Goal: Information Seeking & Learning: Learn about a topic

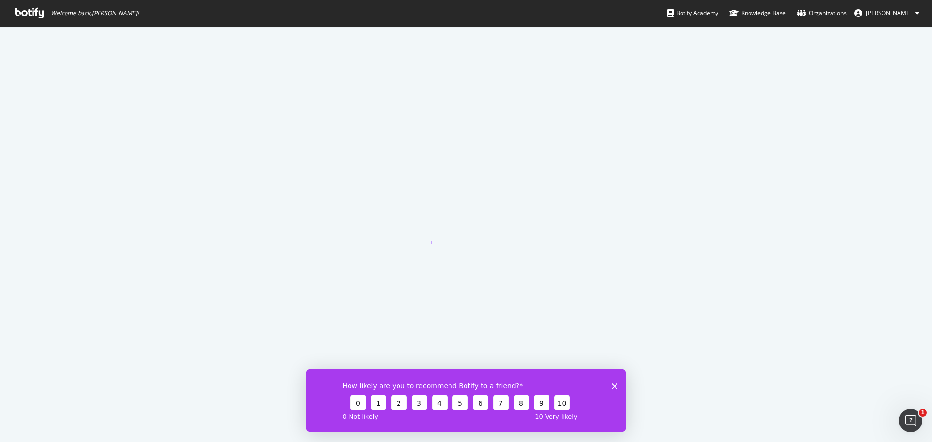
click at [614, 383] on icon "Close survey" at bounding box center [615, 386] width 6 height 6
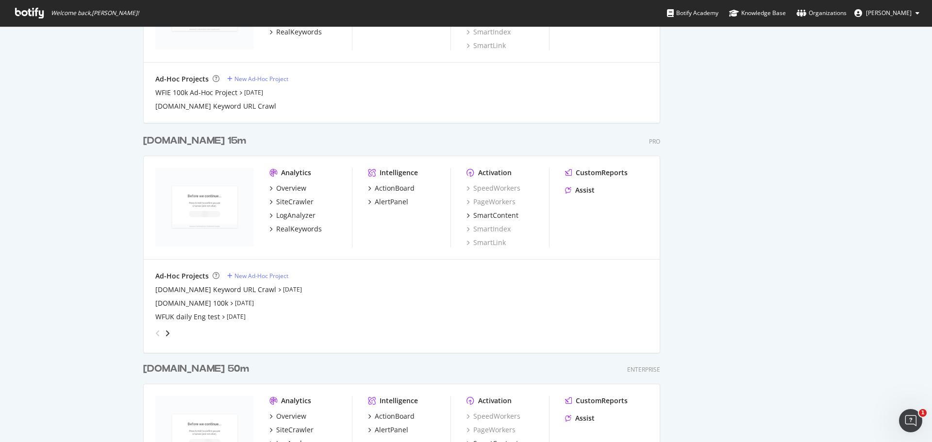
scroll to position [1160, 0]
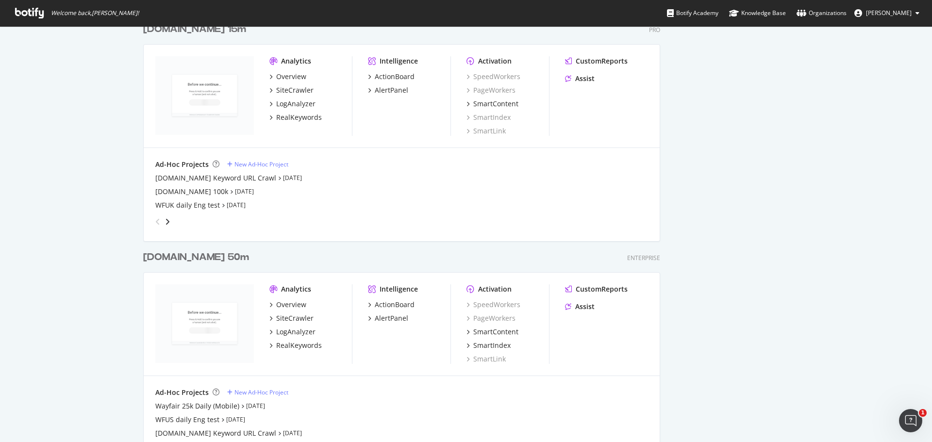
click at [210, 260] on div "[DOMAIN_NAME] 50m" at bounding box center [196, 258] width 106 height 14
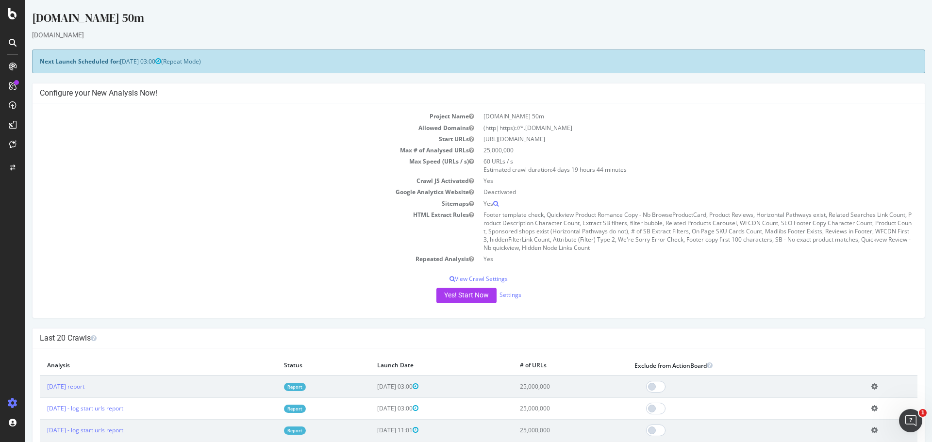
scroll to position [190, 0]
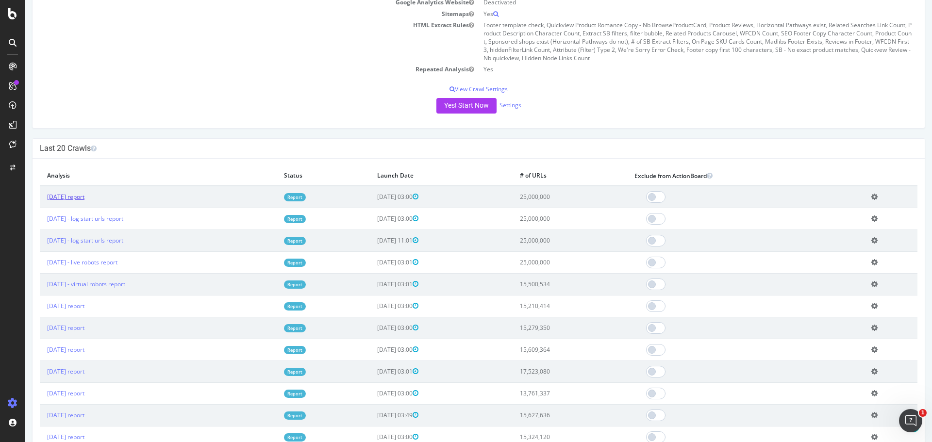
click at [84, 198] on link "[DATE] report" at bounding box center [65, 197] width 37 height 8
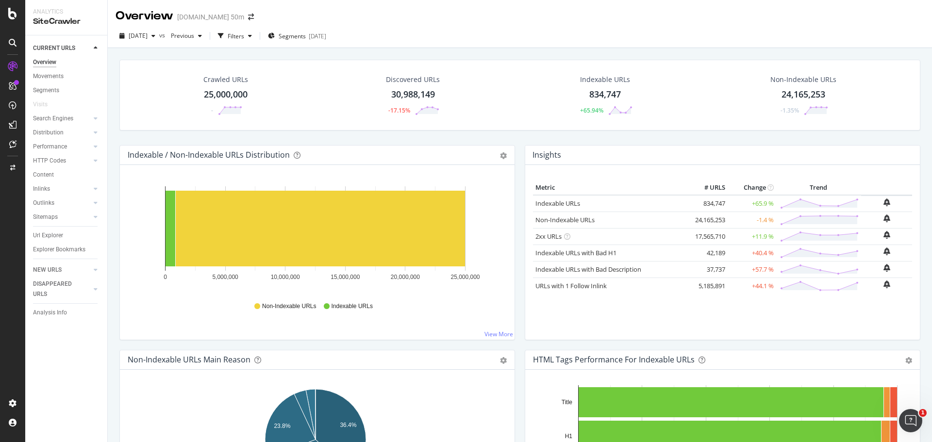
click at [223, 93] on div "25,000,000" at bounding box center [226, 94] width 44 height 13
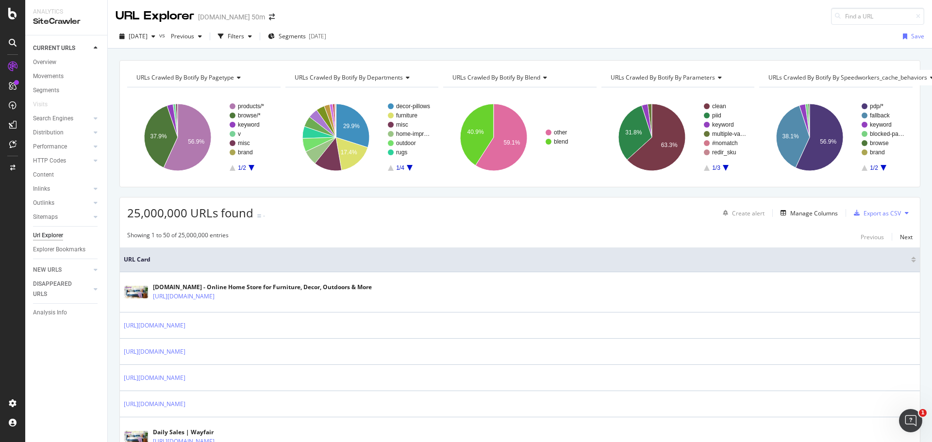
click at [155, 9] on div "URL Explorer" at bounding box center [155, 16] width 79 height 17
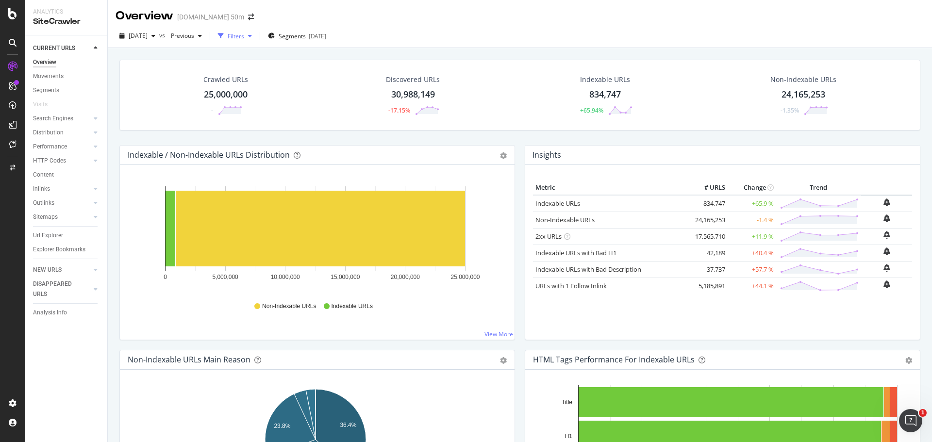
click at [252, 34] on icon "button" at bounding box center [250, 36] width 4 height 6
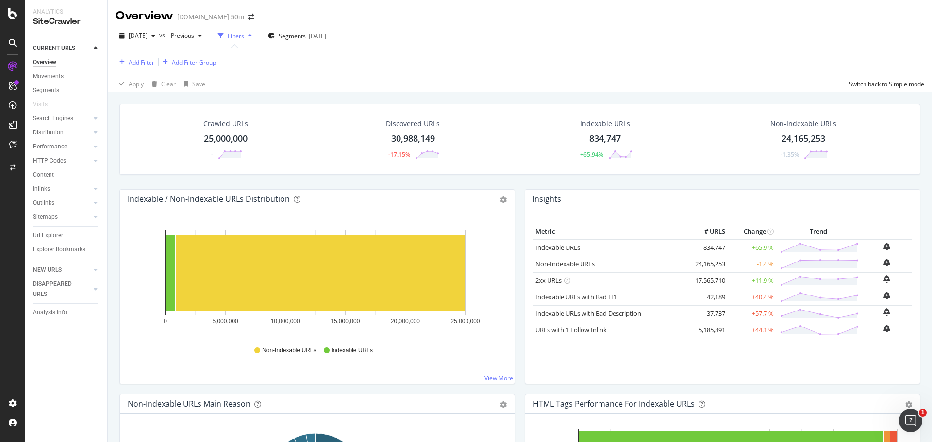
click at [148, 60] on div "Add Filter" at bounding box center [142, 62] width 26 height 8
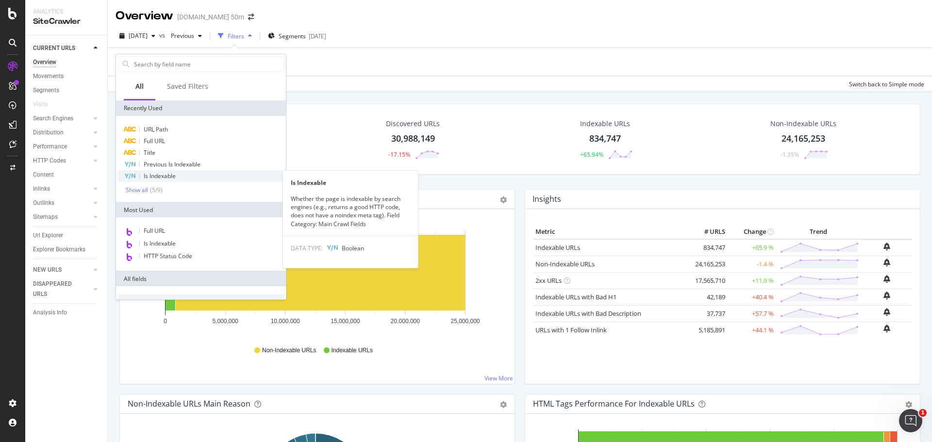
click at [177, 174] on div "Is Indexable" at bounding box center [201, 176] width 166 height 12
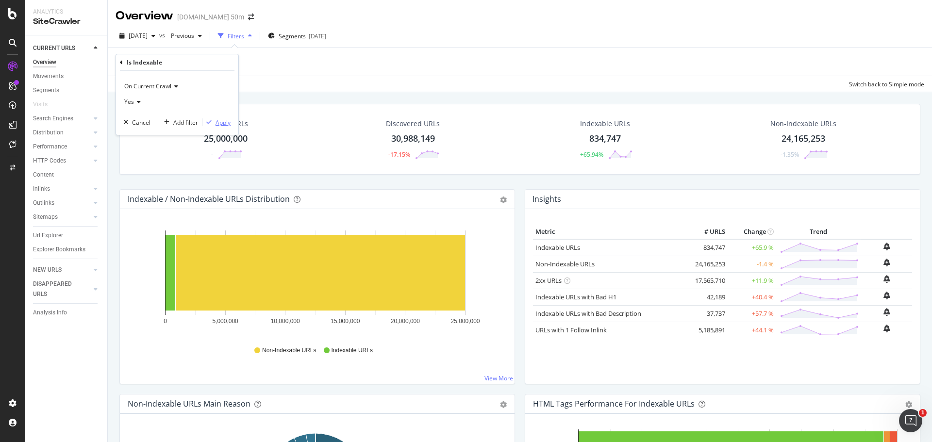
click at [226, 122] on div "Apply" at bounding box center [223, 122] width 15 height 8
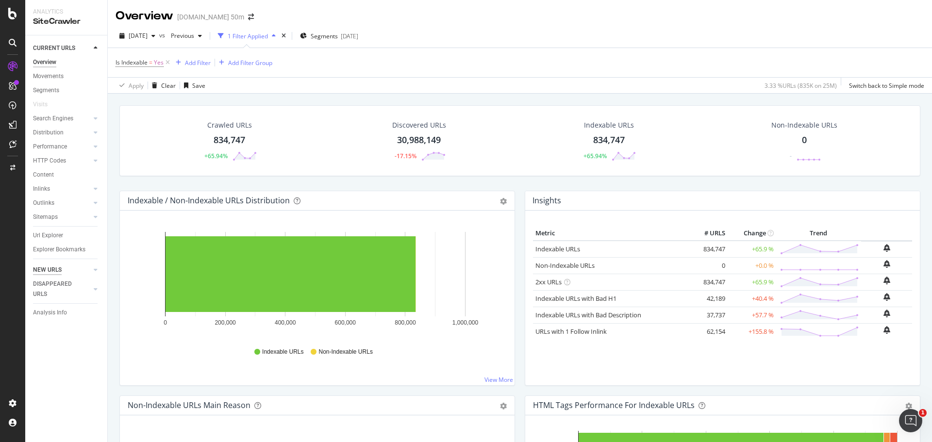
click at [56, 268] on div "NEW URLS" at bounding box center [47, 270] width 29 height 10
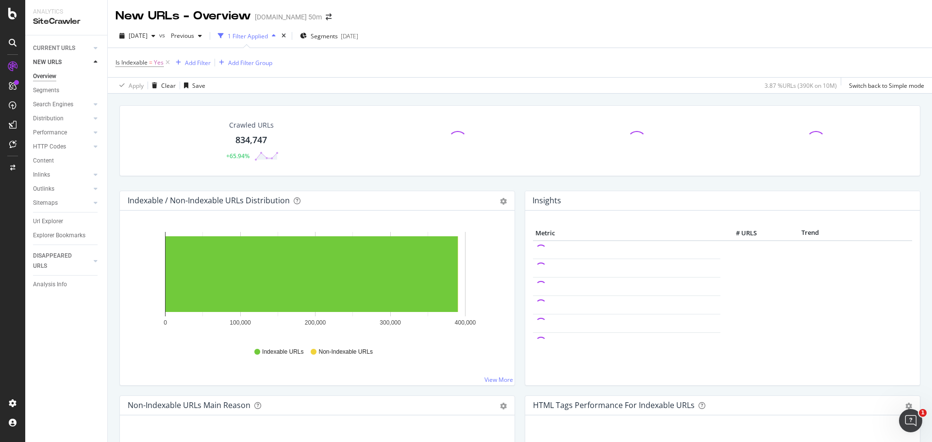
click at [256, 131] on div "Crawled URLs 834,747 +65.94%" at bounding box center [252, 141] width 74 height 50
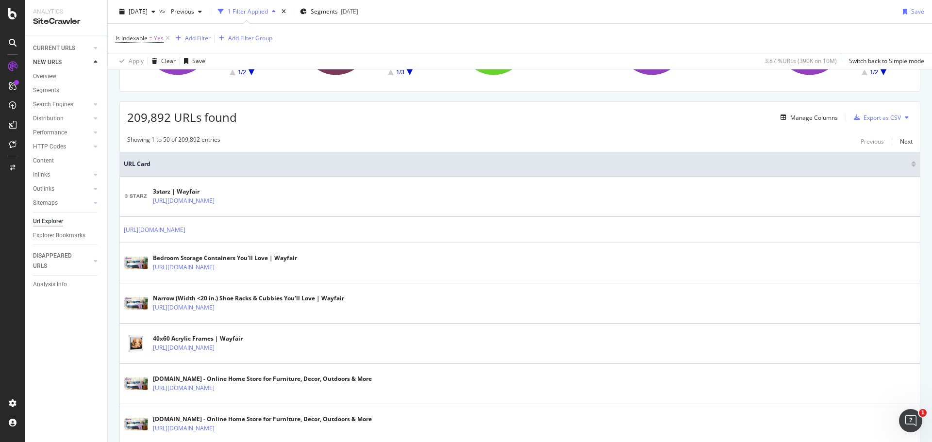
scroll to position [145, 0]
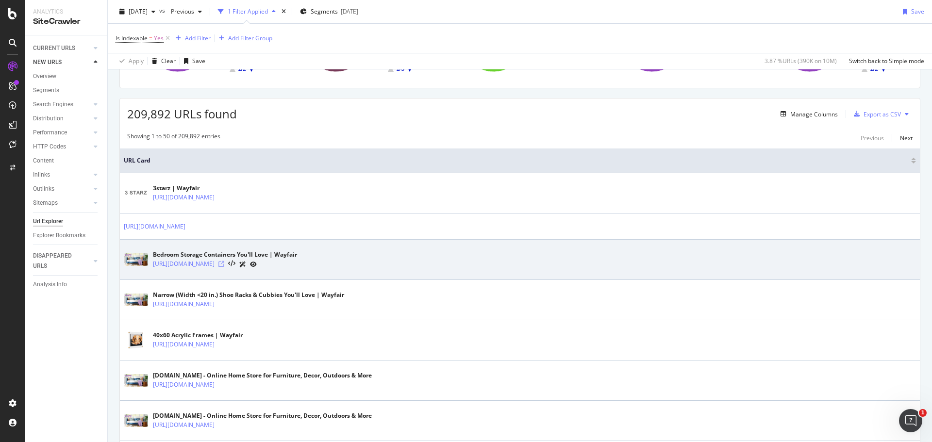
click at [224, 264] on icon at bounding box center [221, 264] width 6 height 6
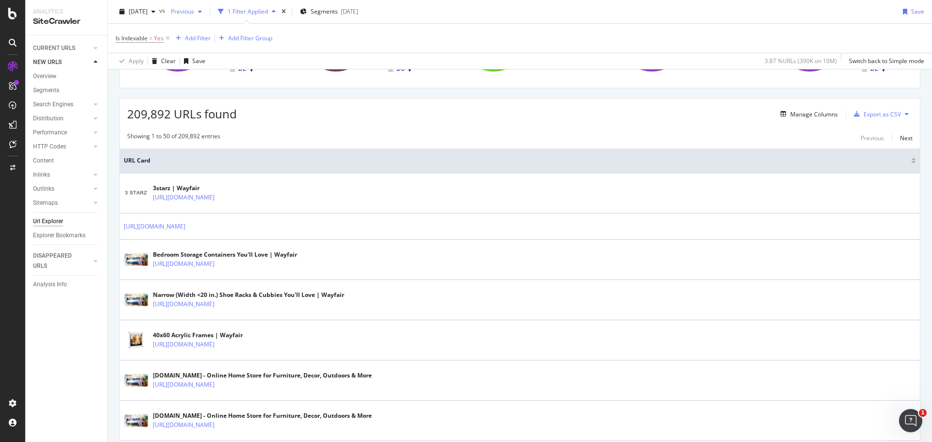
click at [194, 12] on span "Previous" at bounding box center [180, 11] width 27 height 8
click at [250, 88] on div "[DATE]" at bounding box center [219, 87] width 60 height 9
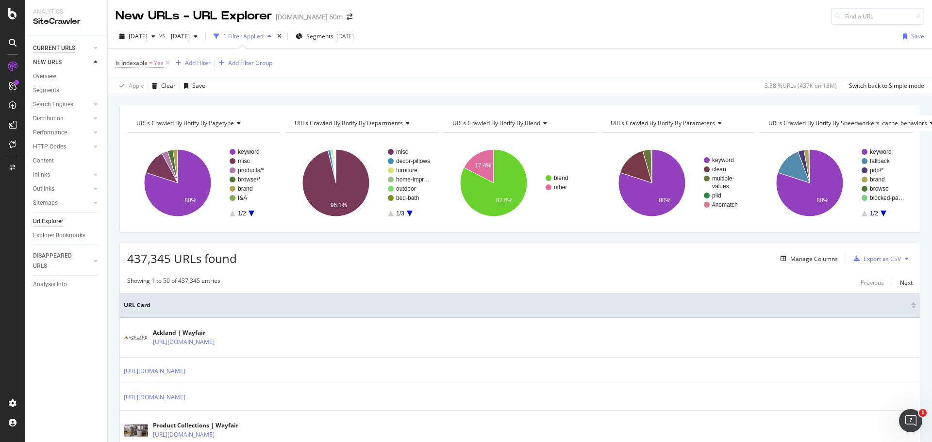
click at [52, 47] on div "CURRENT URLS" at bounding box center [54, 48] width 42 height 10
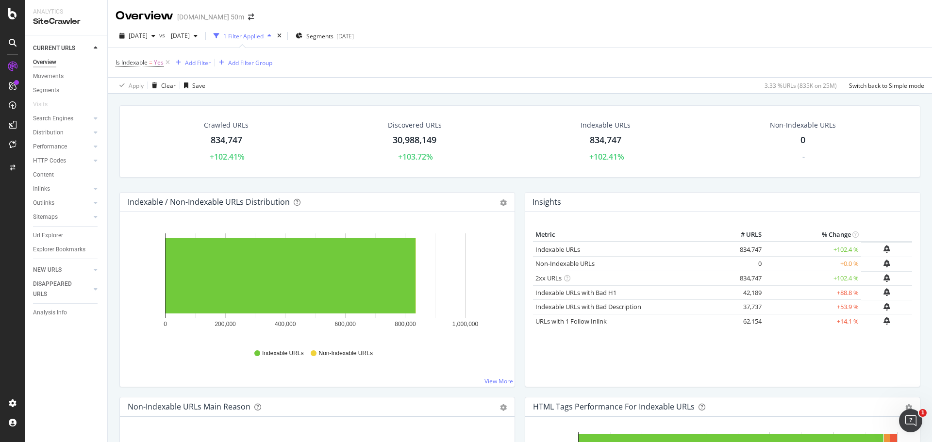
click at [43, 267] on div "NEW URLS" at bounding box center [47, 270] width 29 height 10
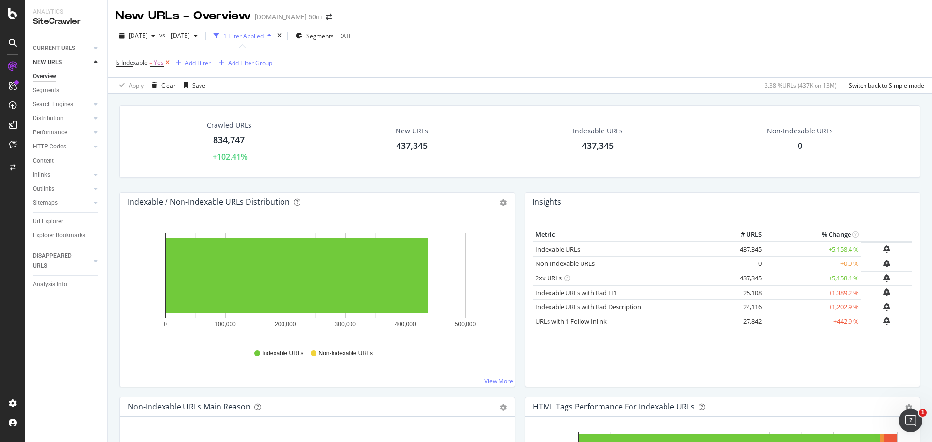
click at [167, 63] on icon at bounding box center [168, 63] width 8 height 10
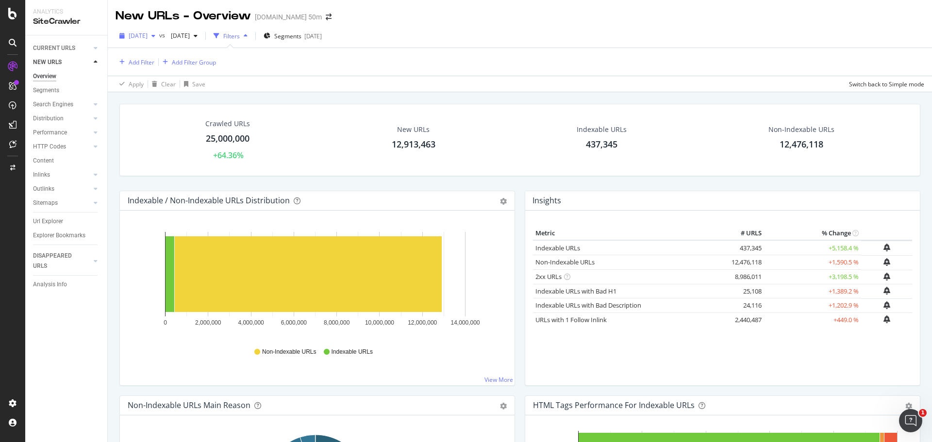
click at [148, 38] on span "[DATE]" at bounding box center [138, 36] width 19 height 8
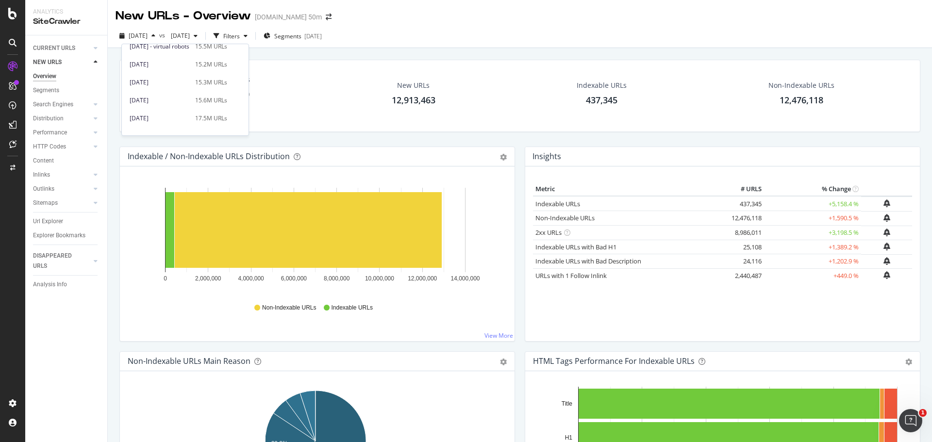
scroll to position [97, 0]
click at [354, 71] on div "Crawled URLs 25,000,000 +64.36% New URLs 12,913,463 Indexable URLs 437,345 Non-…" at bounding box center [519, 96] width 801 height 72
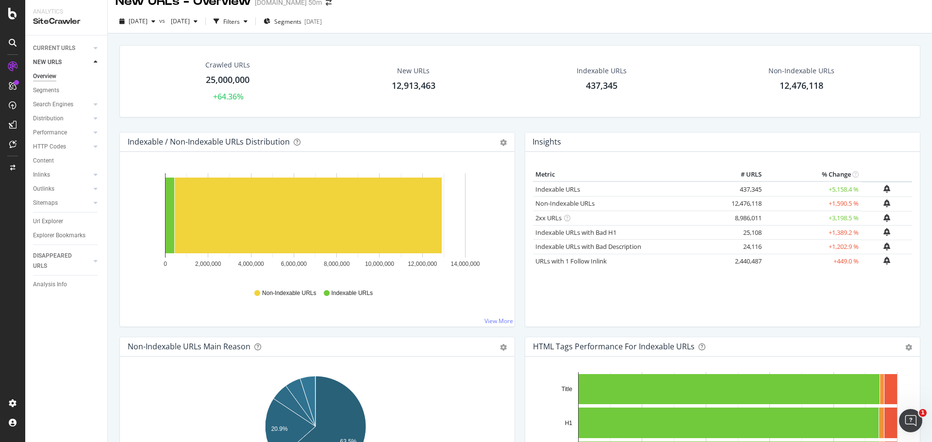
scroll to position [16, 0]
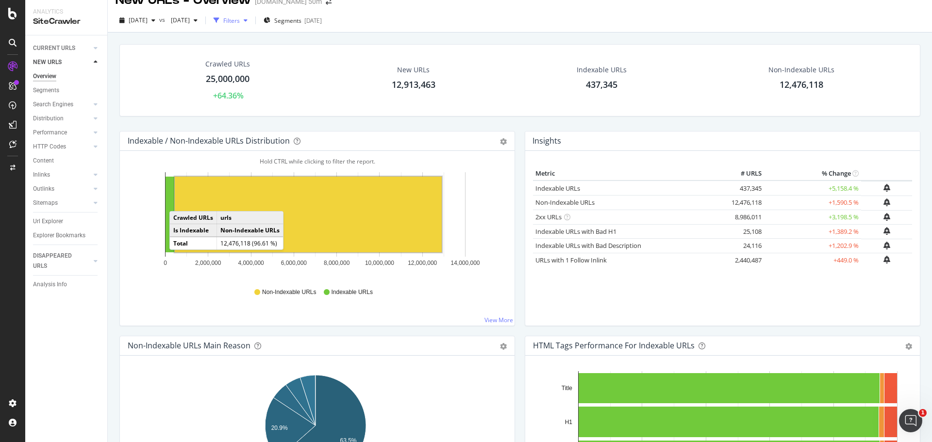
click at [240, 22] on div "Filters" at bounding box center [231, 21] width 17 height 8
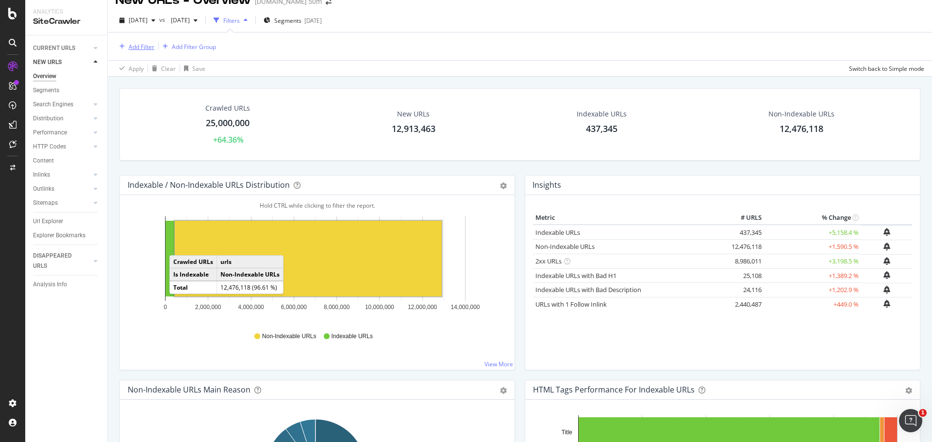
click at [143, 43] on div "Add Filter" at bounding box center [142, 47] width 26 height 8
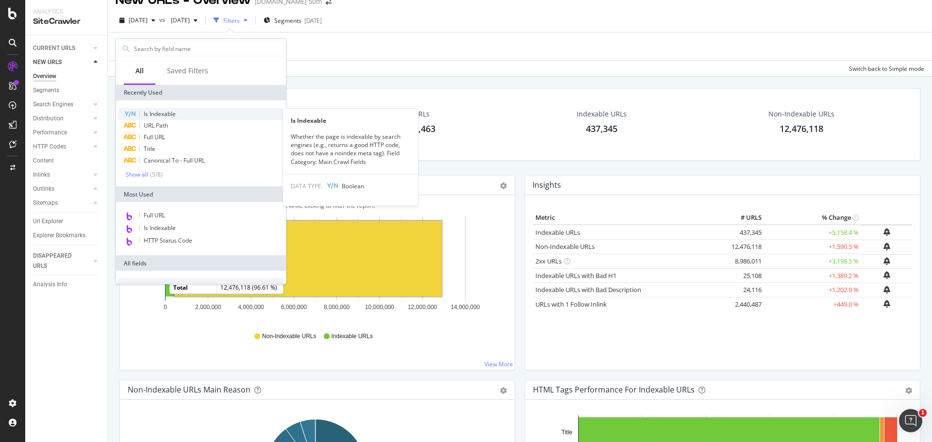
click at [181, 112] on div "Is Indexable" at bounding box center [201, 114] width 166 height 12
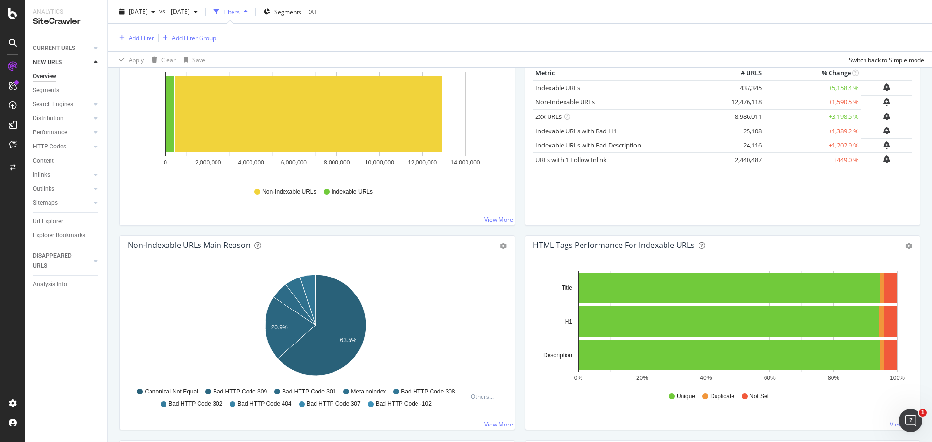
scroll to position [0, 0]
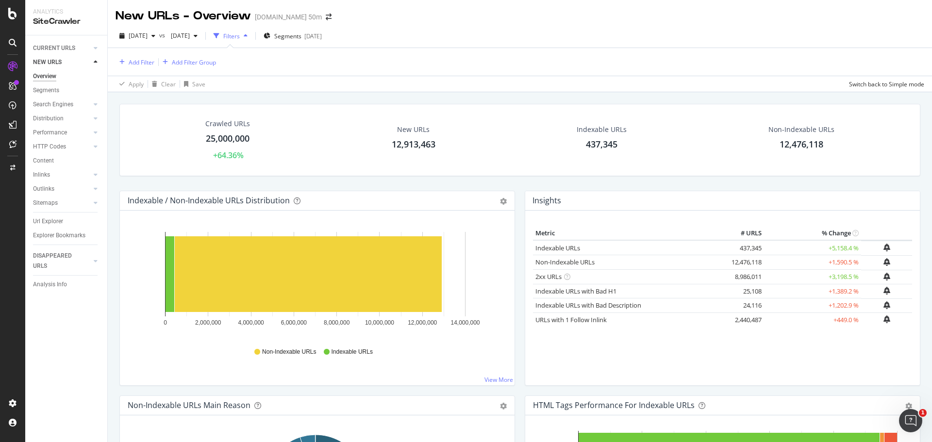
click at [234, 141] on div "25,000,000" at bounding box center [228, 139] width 44 height 13
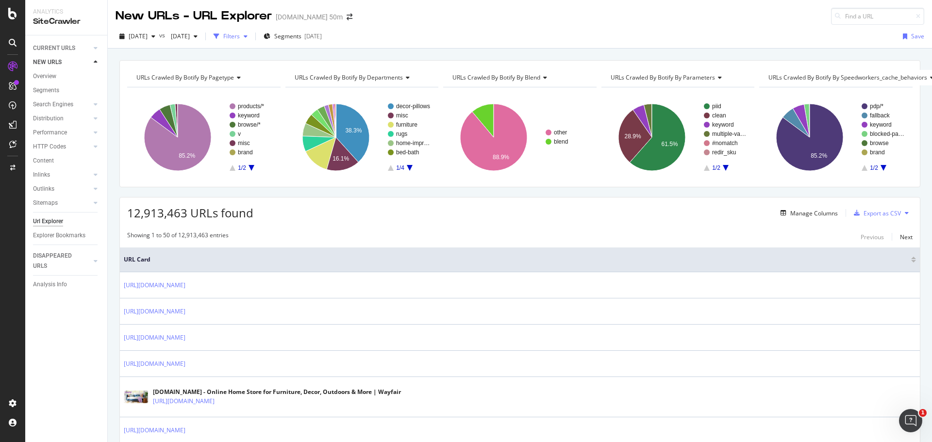
click at [251, 41] on div "Filters" at bounding box center [231, 36] width 42 height 15
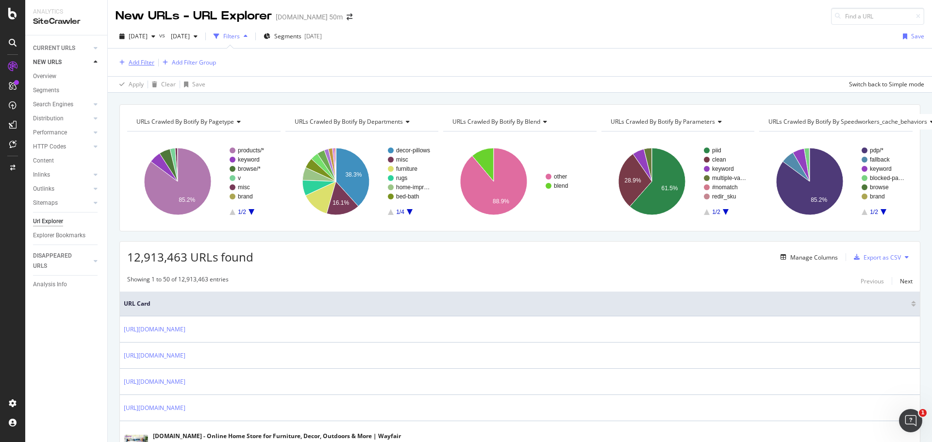
click at [144, 63] on div "Add Filter" at bounding box center [142, 62] width 26 height 8
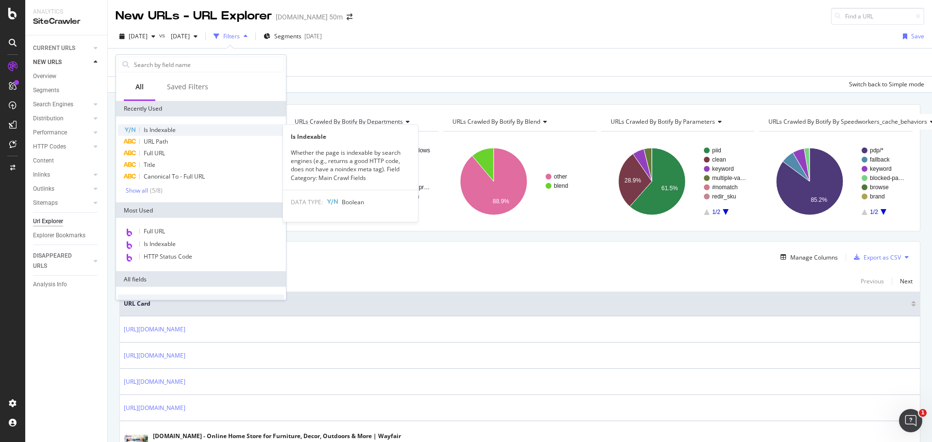
click at [154, 127] on span "Is Indexable" at bounding box center [160, 130] width 32 height 8
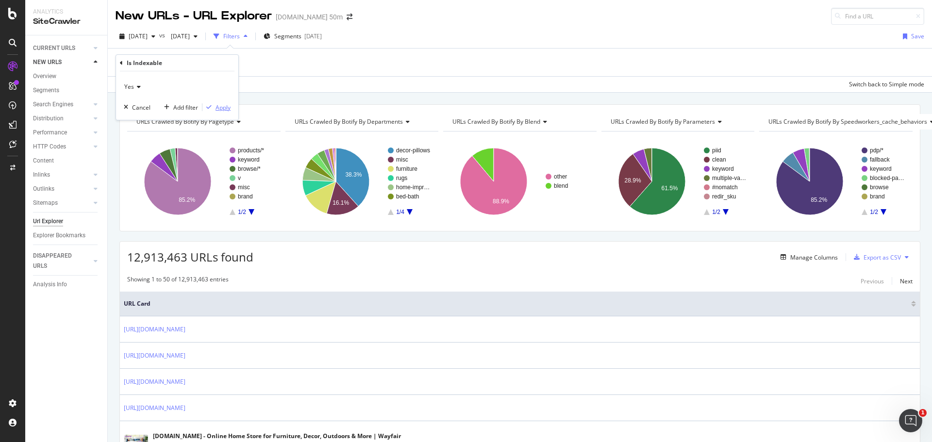
click at [223, 106] on div "Apply" at bounding box center [223, 107] width 15 height 8
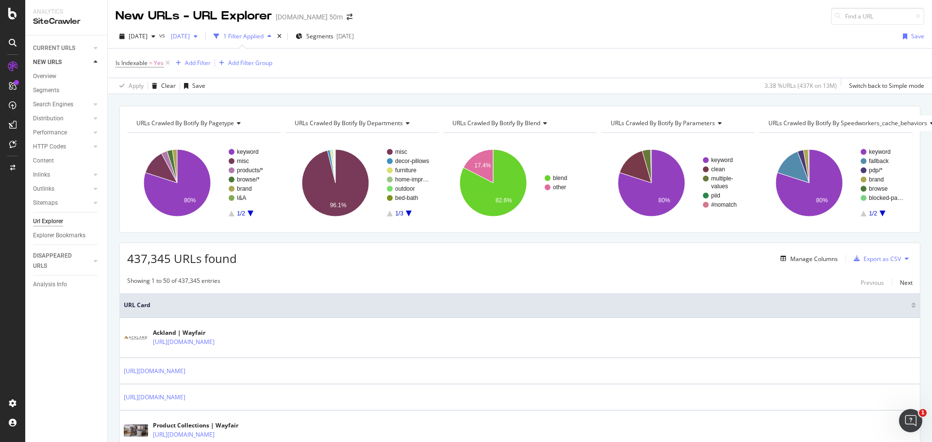
click at [190, 32] on span "[DATE]" at bounding box center [178, 36] width 23 height 8
click at [285, 90] on div "25.0M URLs" at bounding box center [269, 89] width 32 height 9
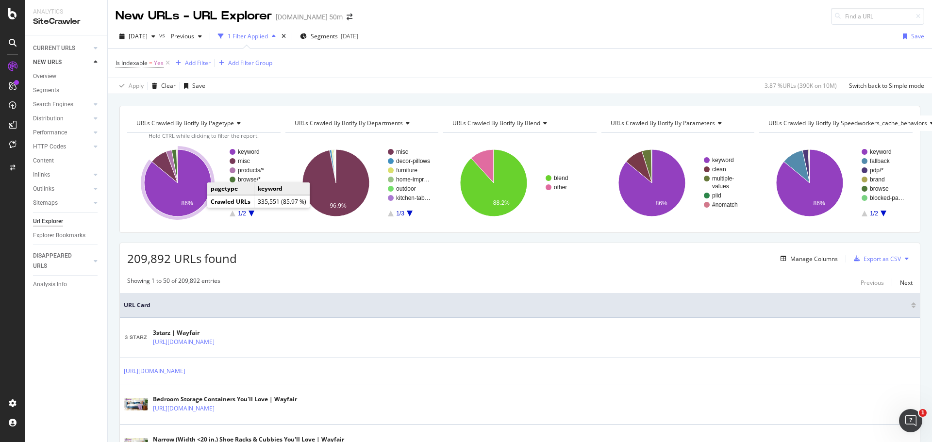
click at [185, 206] on text "86%" at bounding box center [188, 203] width 12 height 7
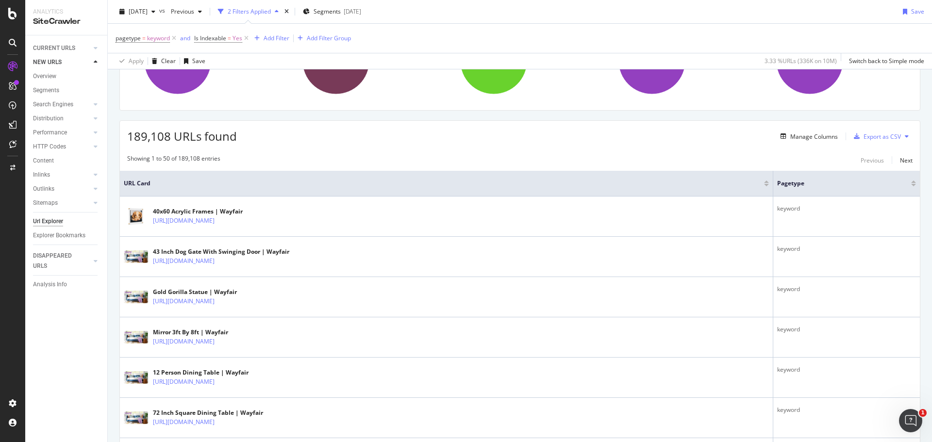
scroll to position [123, 0]
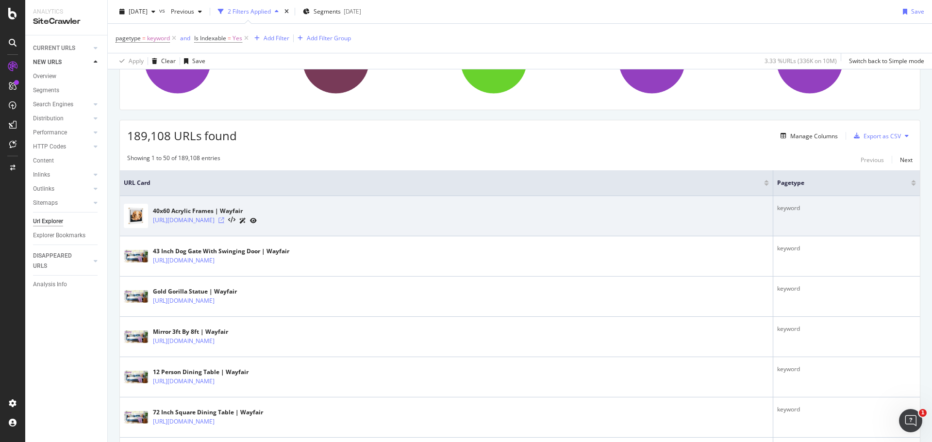
click at [224, 219] on icon at bounding box center [221, 220] width 6 height 6
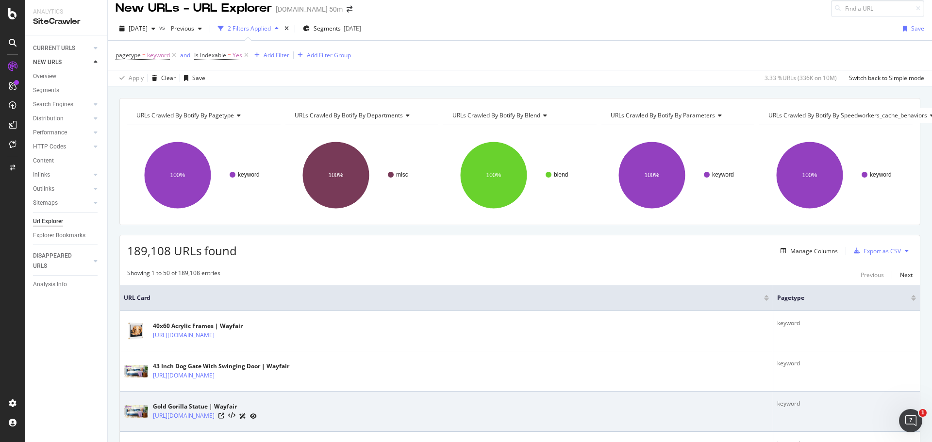
scroll to position [0, 0]
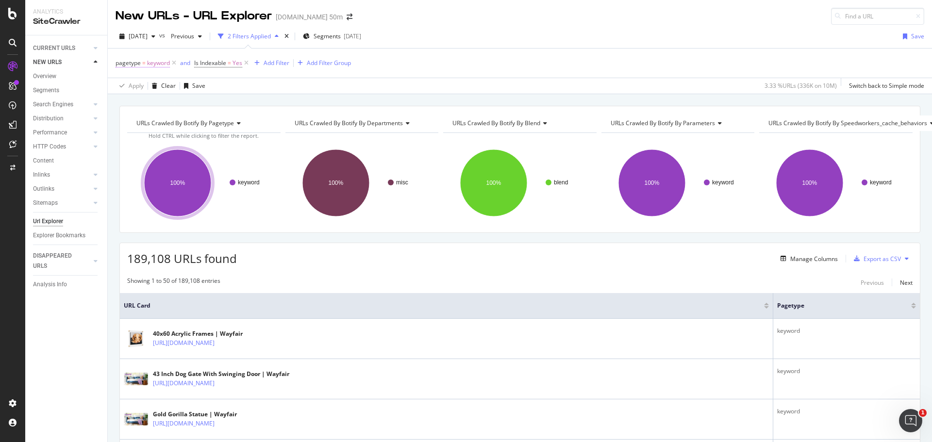
click at [151, 64] on span "keyword" at bounding box center [158, 63] width 23 height 14
click at [122, 62] on icon at bounding box center [121, 62] width 3 height 6
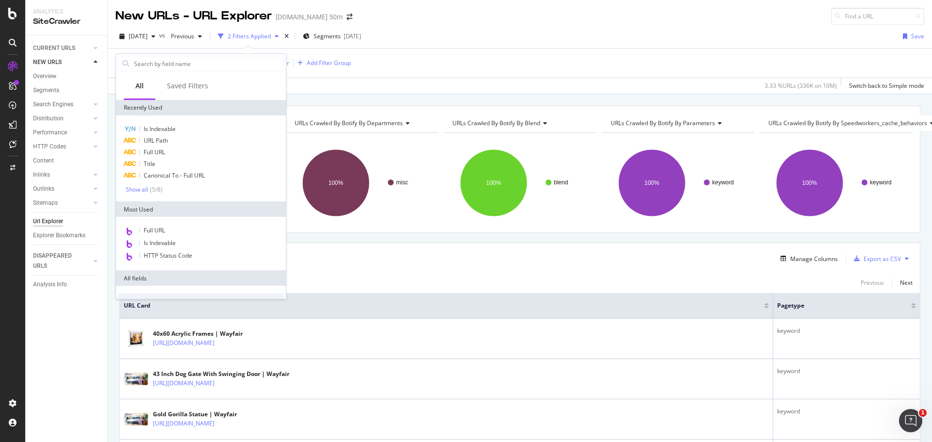
click at [365, 82] on div "Apply Clear Save 3.33 % URLs ( 336K on 10M ) Switch back to Simple mode" at bounding box center [520, 86] width 824 height 16
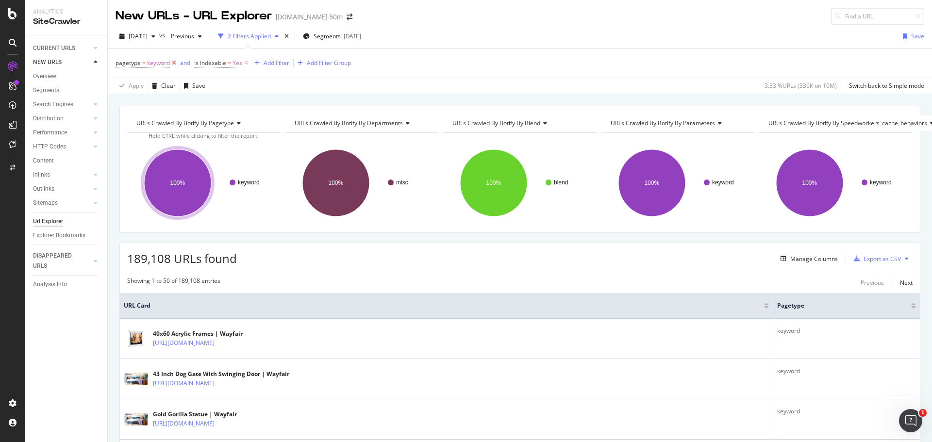
click at [174, 65] on icon at bounding box center [174, 63] width 8 height 10
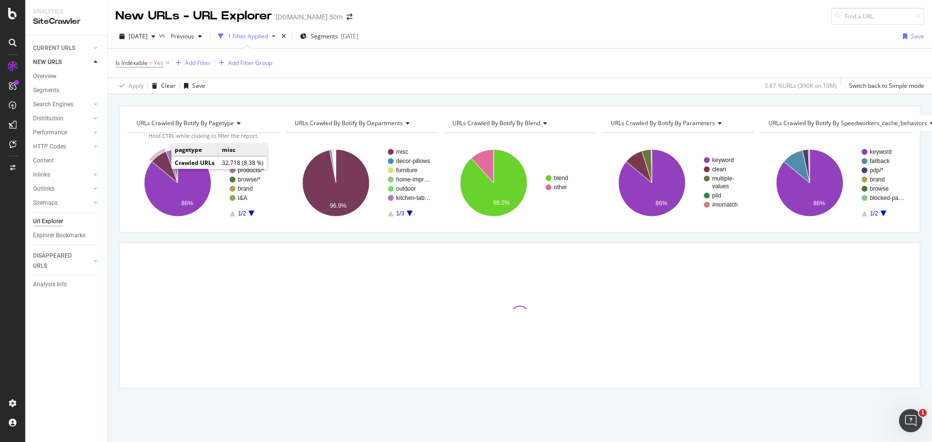
click at [165, 163] on icon "A chart." at bounding box center [165, 167] width 26 height 32
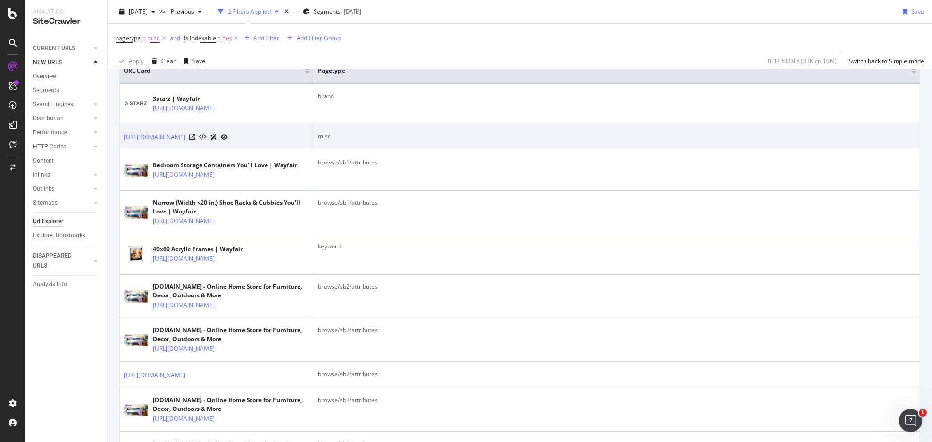
scroll to position [235, 0]
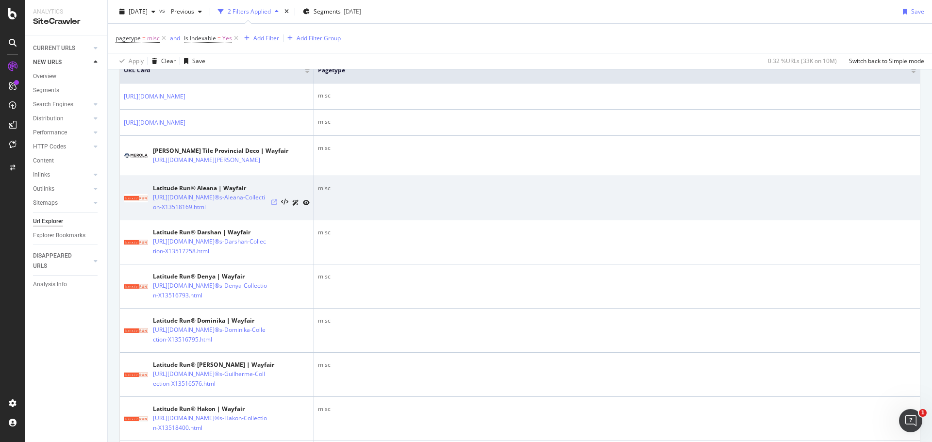
click at [274, 205] on icon at bounding box center [274, 203] width 6 height 6
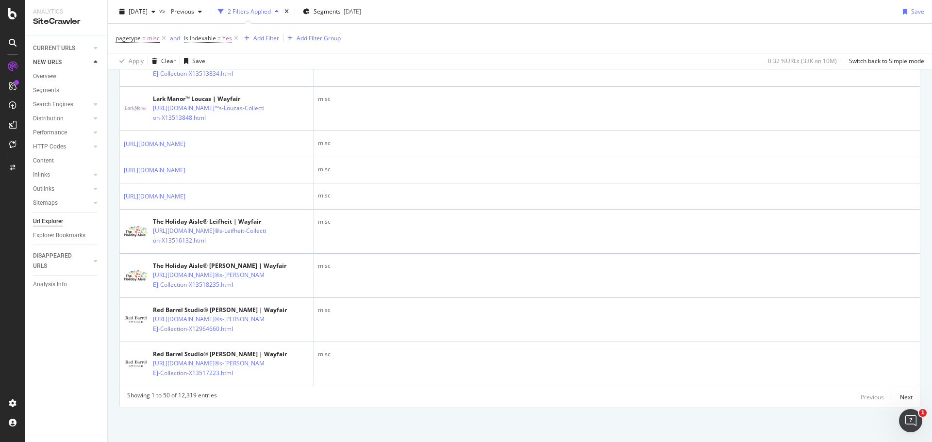
scroll to position [2085, 0]
click at [900, 393] on div "Next" at bounding box center [906, 397] width 13 height 8
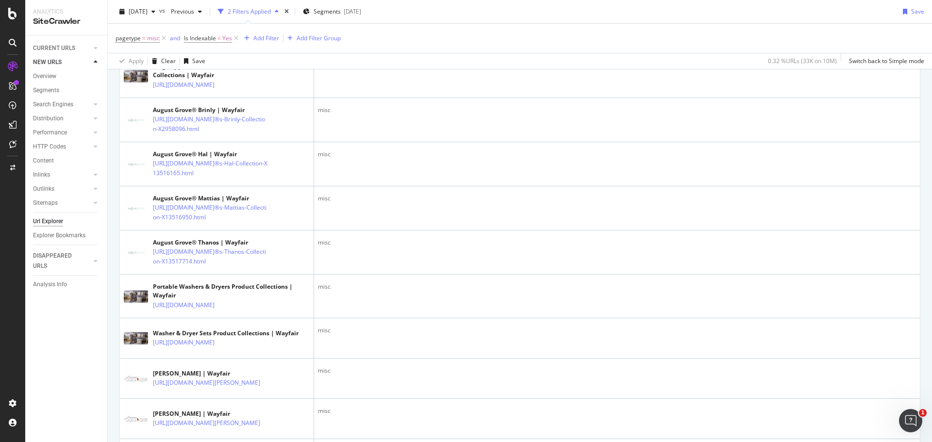
scroll to position [1816, 0]
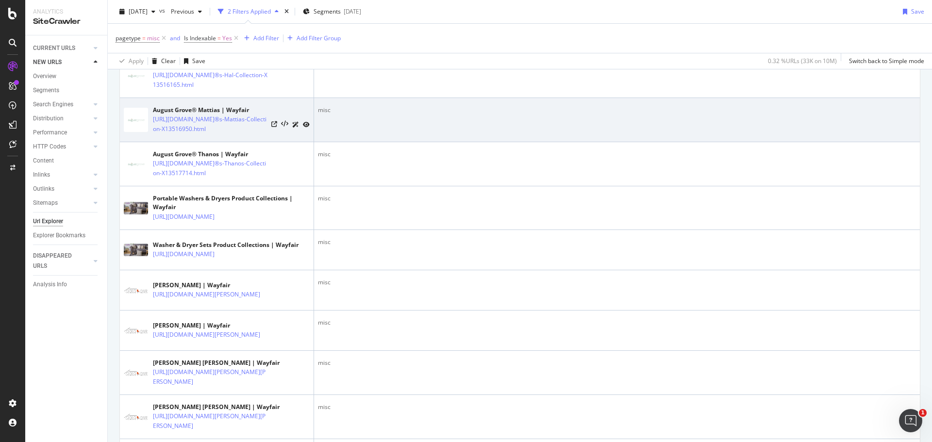
scroll to position [2131, 0]
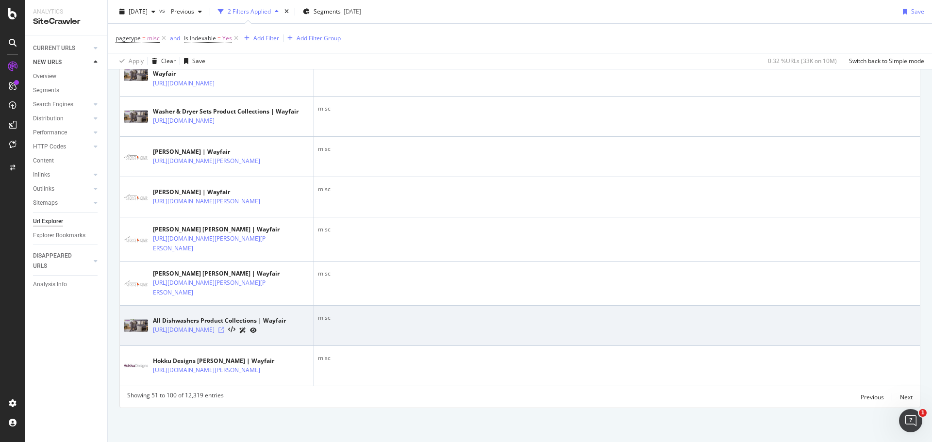
click at [224, 327] on icon at bounding box center [221, 330] width 6 height 6
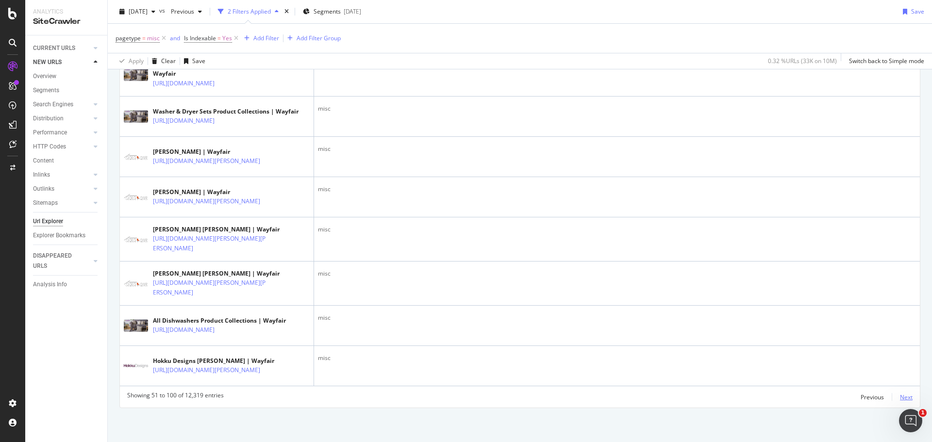
click at [900, 393] on div "Next" at bounding box center [906, 397] width 13 height 8
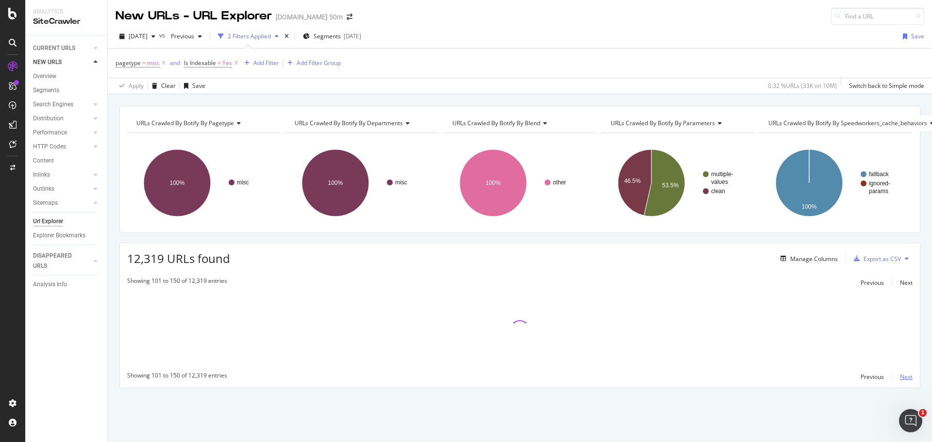
scroll to position [0, 0]
click at [162, 64] on icon at bounding box center [164, 63] width 8 height 10
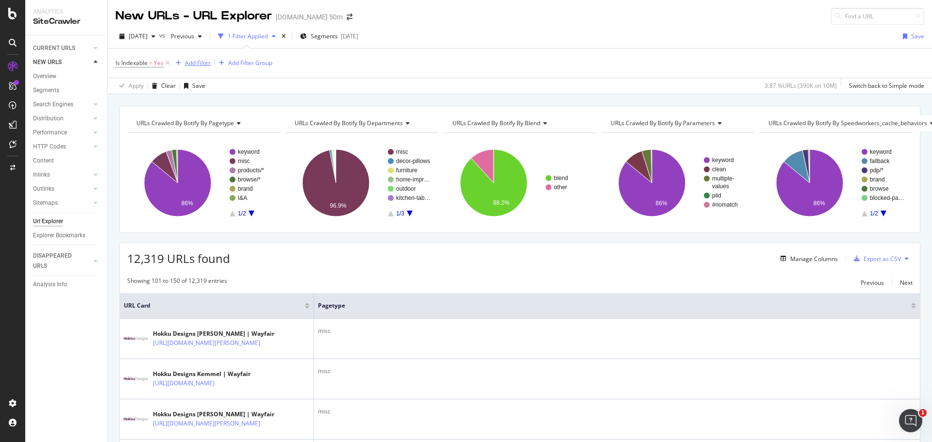
click at [197, 63] on div "Add Filter" at bounding box center [198, 63] width 26 height 8
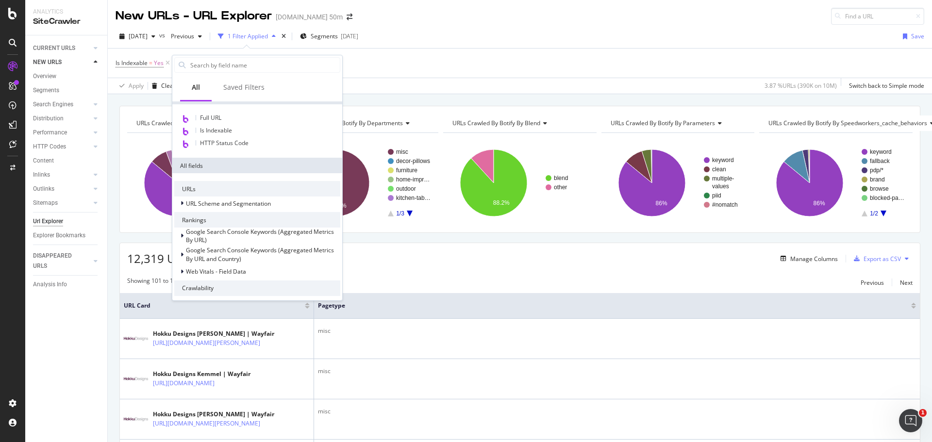
scroll to position [125, 0]
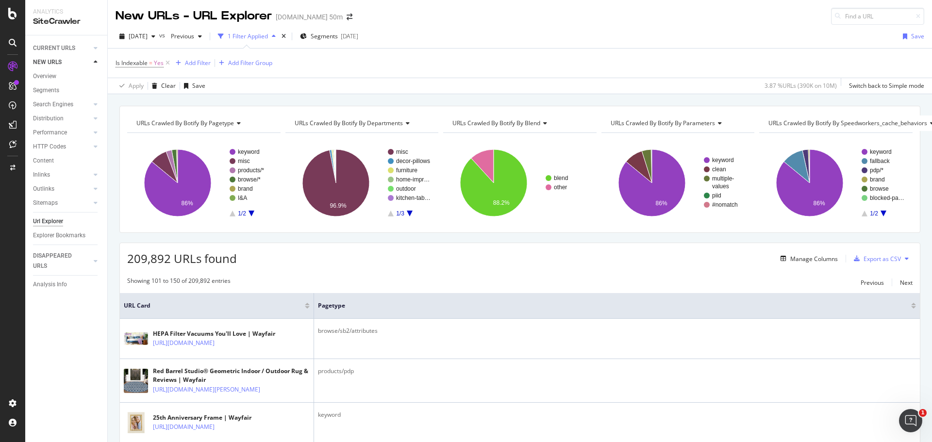
click at [429, 254] on div "209,892 URLs found Manage Columns Export as CSV" at bounding box center [520, 255] width 800 height 24
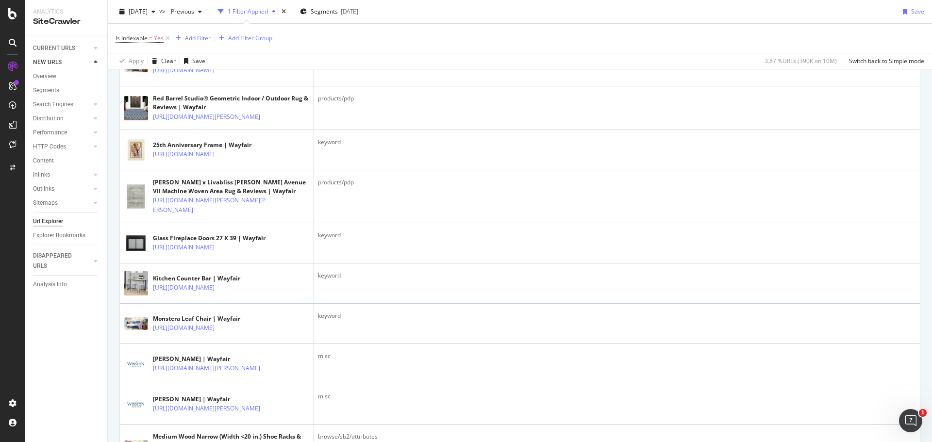
scroll to position [0, 0]
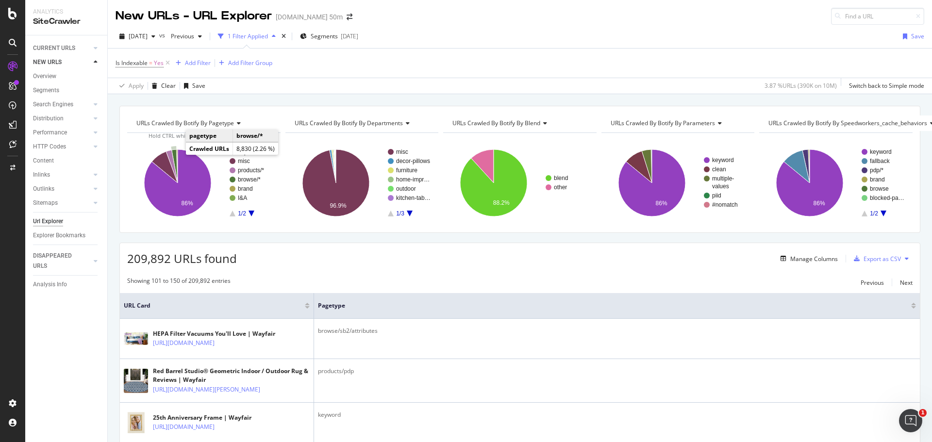
click at [175, 156] on icon "A chart." at bounding box center [175, 166] width 6 height 33
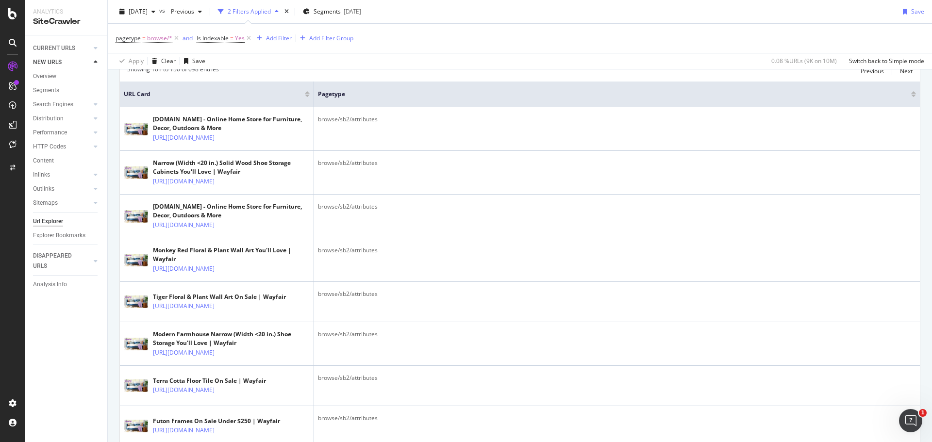
scroll to position [212, 0]
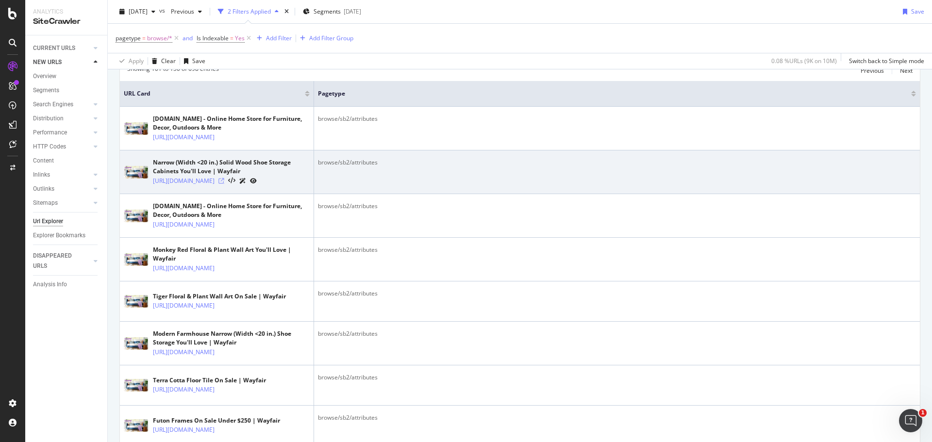
click at [224, 184] on icon at bounding box center [221, 181] width 6 height 6
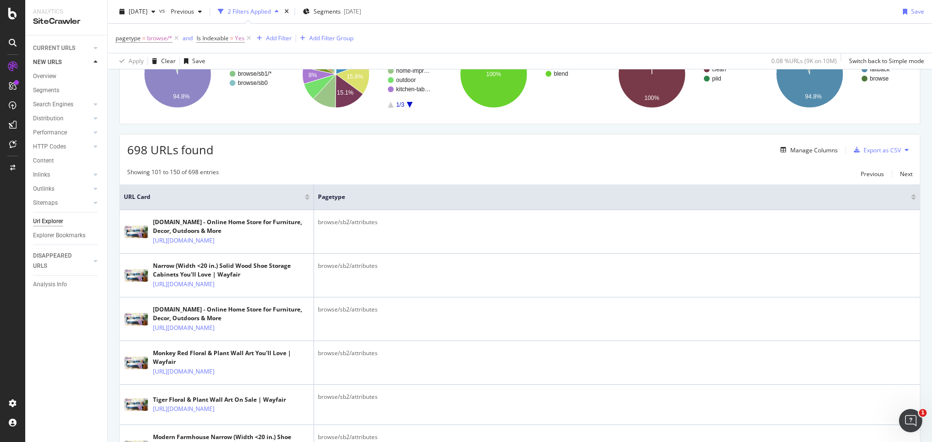
scroll to position [0, 0]
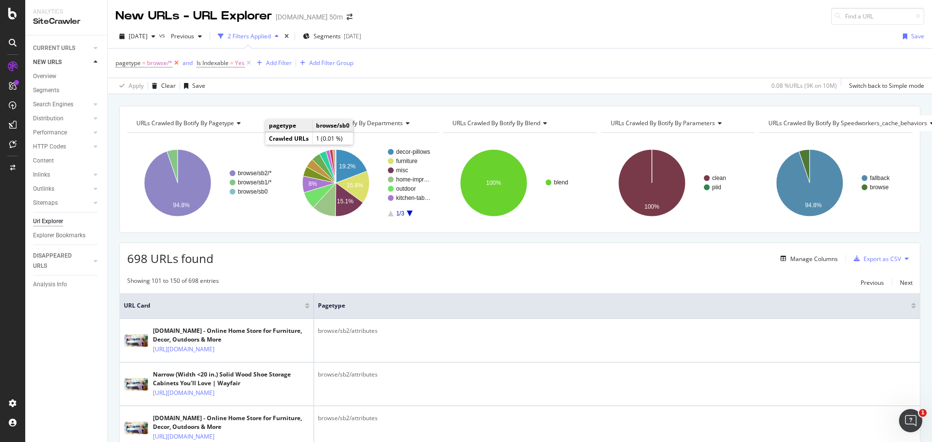
click at [175, 64] on icon at bounding box center [176, 63] width 8 height 10
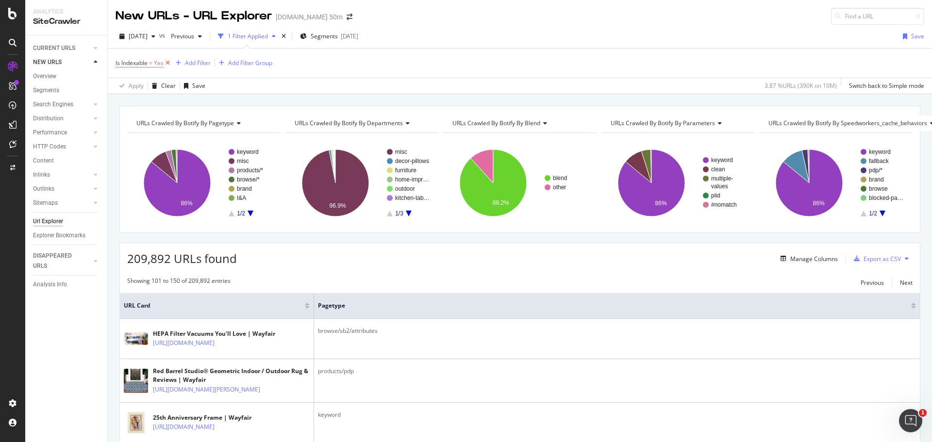
click at [167, 63] on icon at bounding box center [168, 63] width 8 height 10
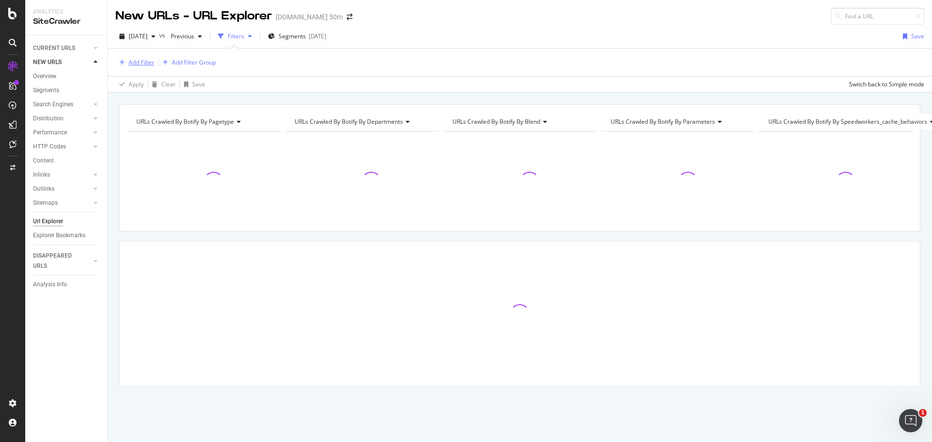
click at [143, 63] on div "Add Filter" at bounding box center [142, 62] width 26 height 8
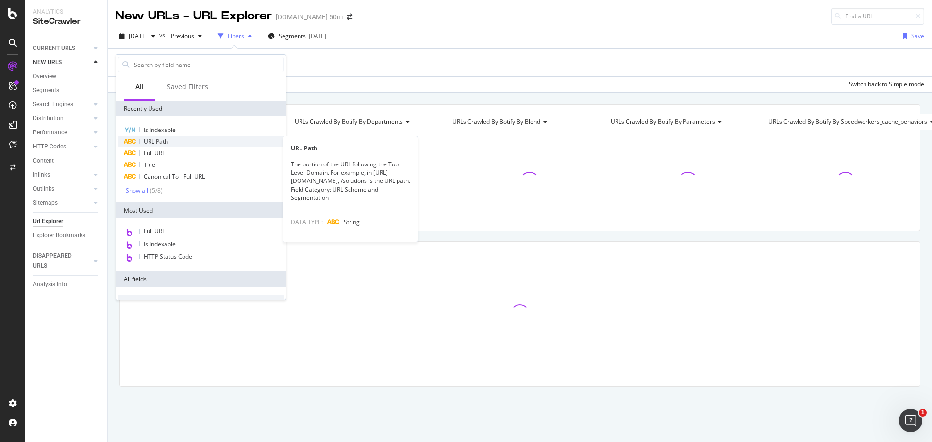
click at [163, 143] on span "URL Path" at bounding box center [156, 141] width 24 height 8
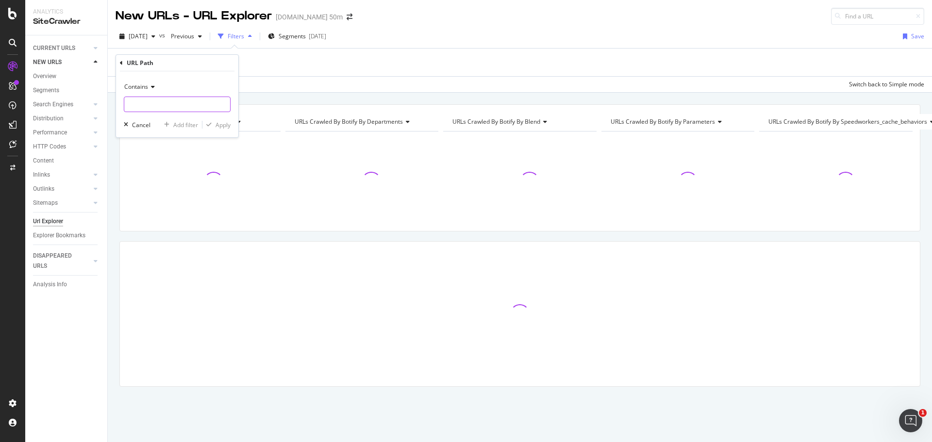
click at [171, 104] on input "text" at bounding box center [177, 105] width 106 height 16
click at [133, 63] on div "URL Path" at bounding box center [140, 63] width 27 height 8
click at [122, 62] on div "URL Path" at bounding box center [177, 63] width 115 height 17
click at [121, 60] on icon at bounding box center [121, 63] width 3 height 6
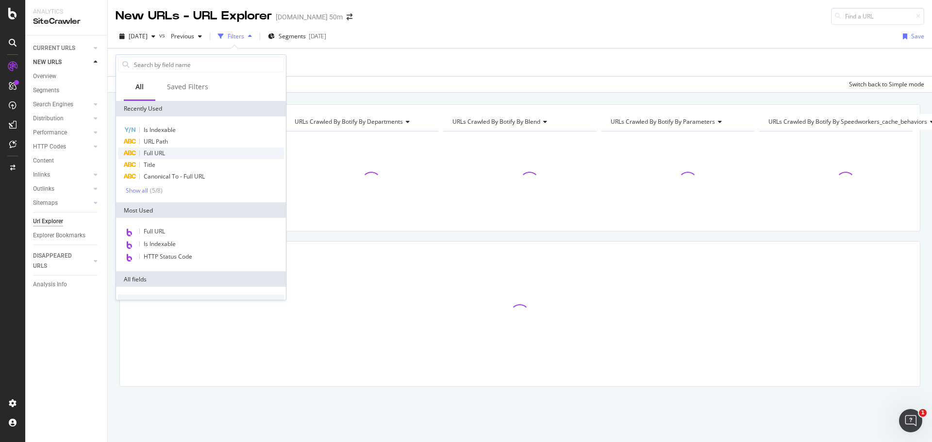
click at [169, 156] on div "Full URL" at bounding box center [201, 154] width 166 height 12
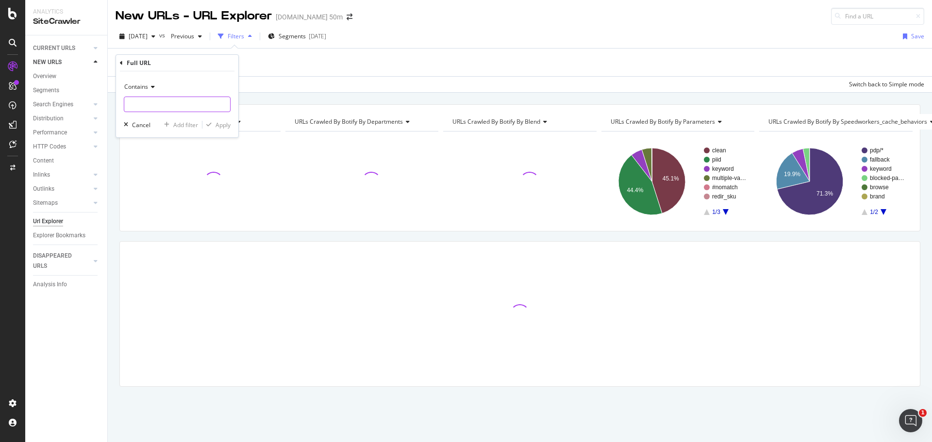
click at [176, 101] on input "text" at bounding box center [177, 105] width 106 height 16
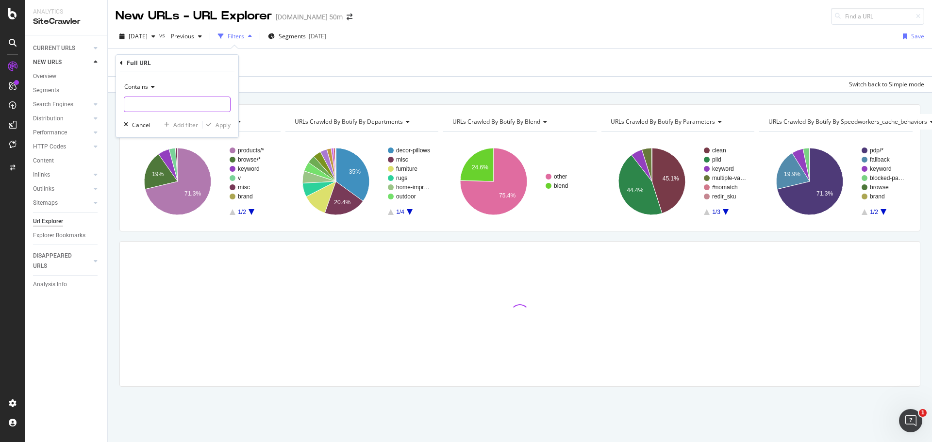
paste input "[URL][DOMAIN_NAME]"
type input "[URL][DOMAIN_NAME]"
click at [221, 128] on div "Apply" at bounding box center [223, 125] width 15 height 8
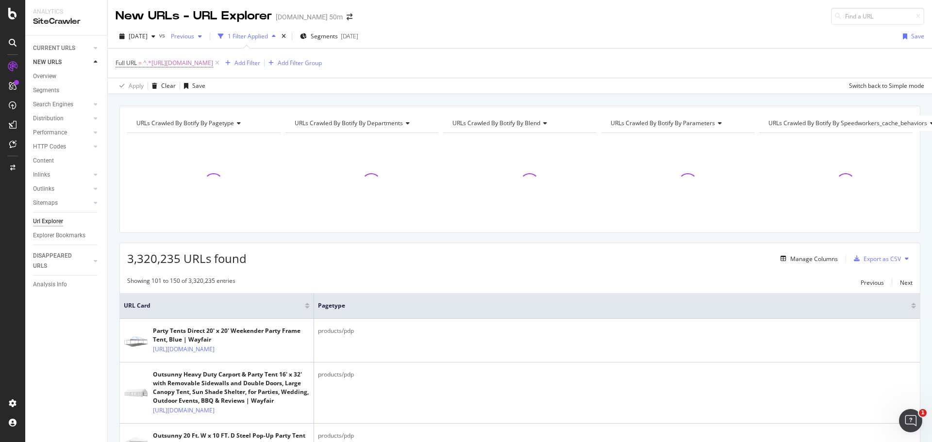
click at [194, 36] on span "Previous" at bounding box center [180, 36] width 27 height 8
click at [563, 39] on div "[DATE] vs Previous 1 Filter Applied Segments [DATE] Save" at bounding box center [520, 38] width 824 height 19
drag, startPoint x: 64, startPoint y: 49, endPoint x: 74, endPoint y: 51, distance: 10.5
click at [64, 49] on div "CURRENT URLS" at bounding box center [54, 48] width 42 height 10
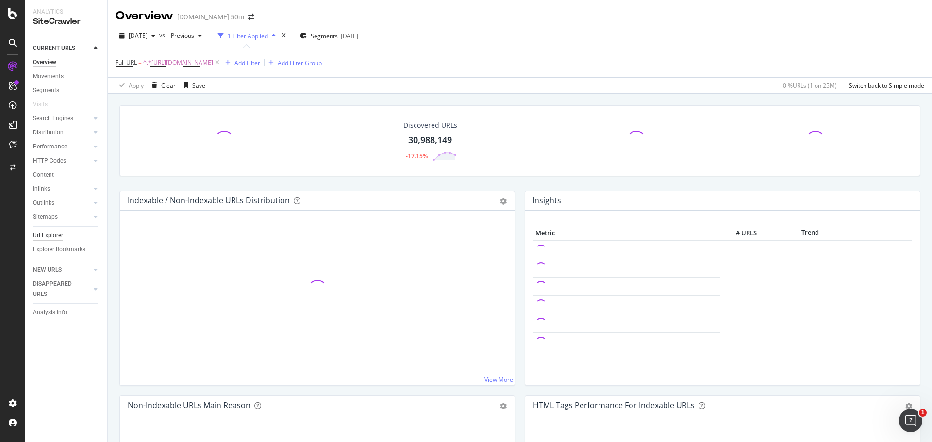
click at [49, 235] on div "Url Explorer" at bounding box center [48, 236] width 30 height 10
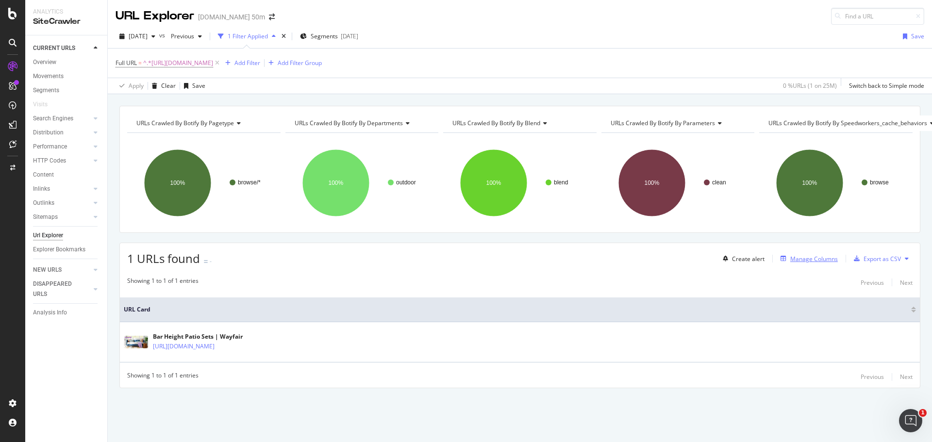
click at [800, 263] on div "Manage Columns" at bounding box center [807, 258] width 61 height 11
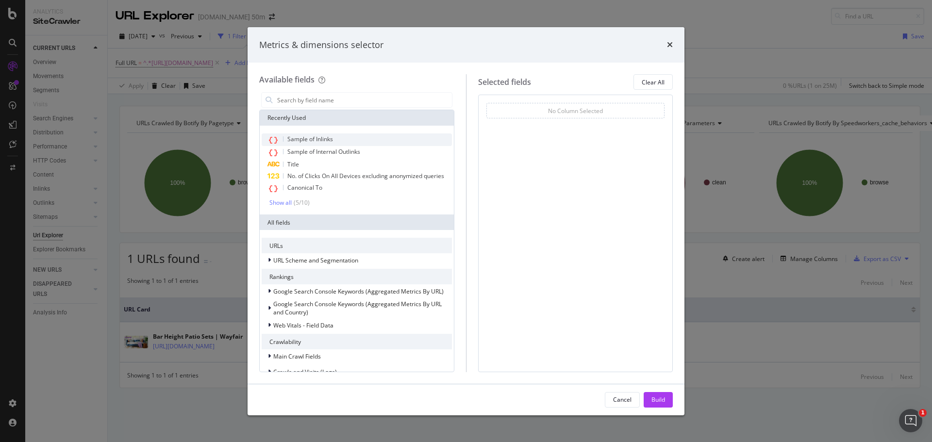
click at [339, 139] on div "Sample of Inlinks" at bounding box center [357, 140] width 190 height 13
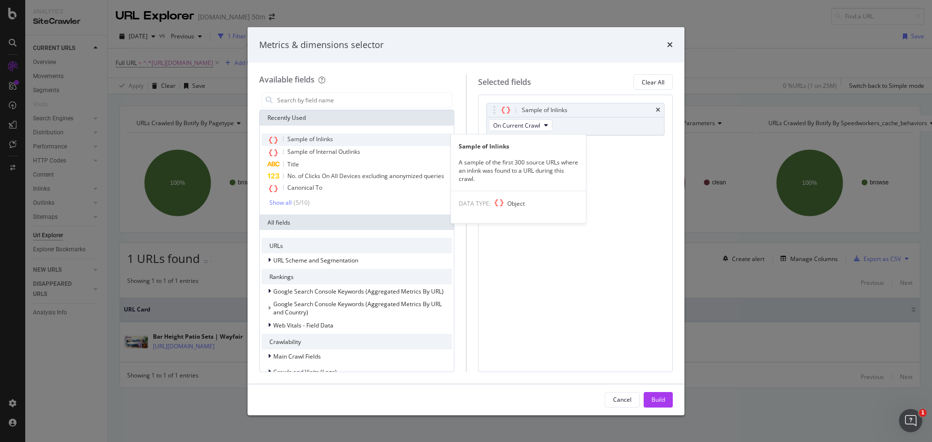
click at [318, 137] on span "Sample of Inlinks" at bounding box center [310, 139] width 46 height 8
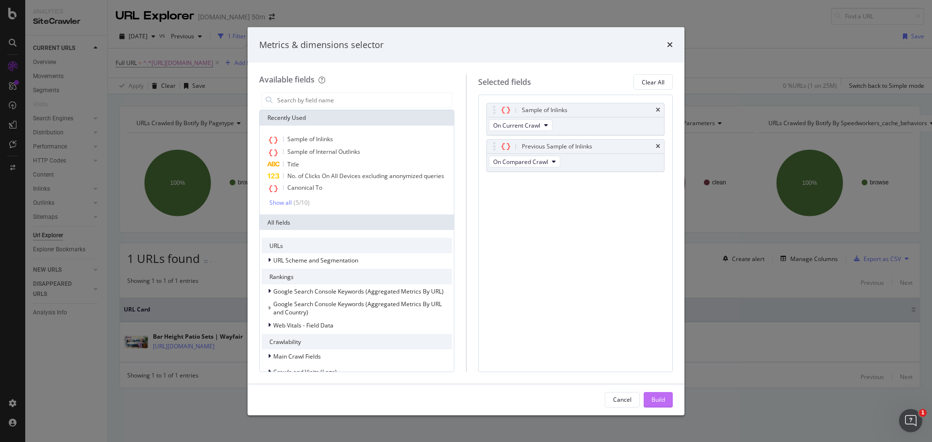
click at [657, 397] on div "Build" at bounding box center [659, 400] width 14 height 8
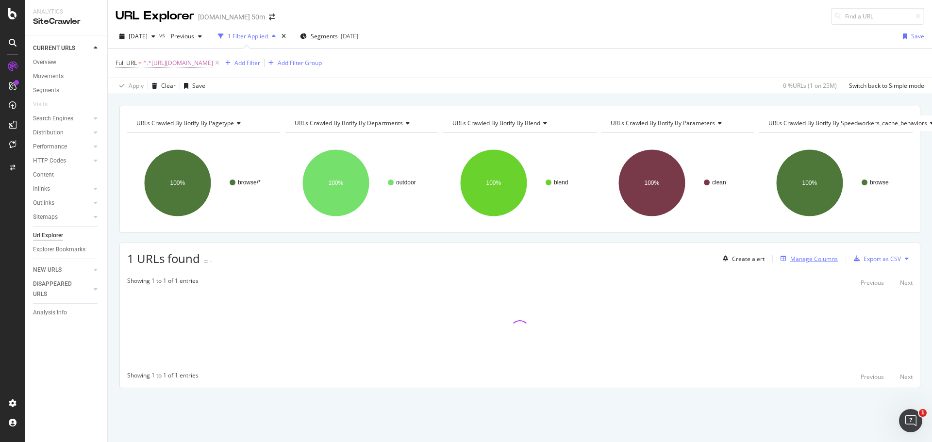
click at [812, 259] on div "Manage Columns" at bounding box center [814, 259] width 48 height 8
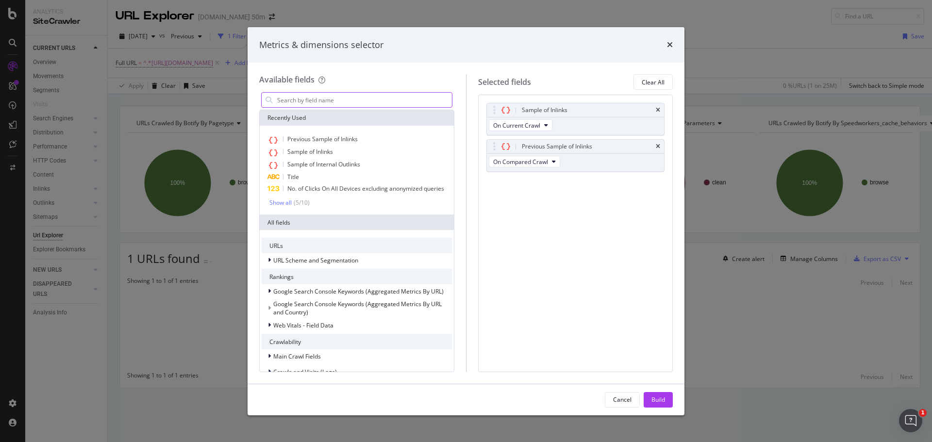
click at [332, 99] on input "modal" at bounding box center [364, 100] width 176 height 15
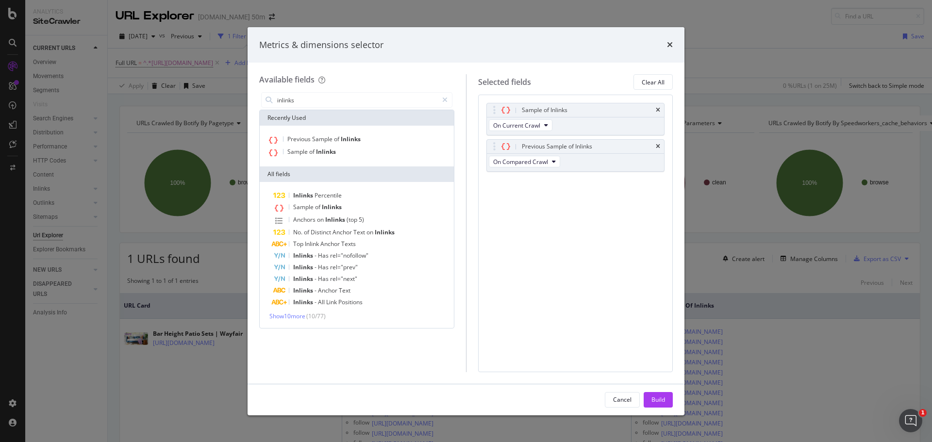
click at [289, 311] on div "Inlinks Percentile Sample of Inlinks Anchors on Inlinks (top 5) No. of Distinct…" at bounding box center [357, 255] width 190 height 131
click at [287, 313] on span "Show 10 more" at bounding box center [287, 316] width 36 height 8
click at [326, 96] on input "inlinks" at bounding box center [357, 100] width 162 height 15
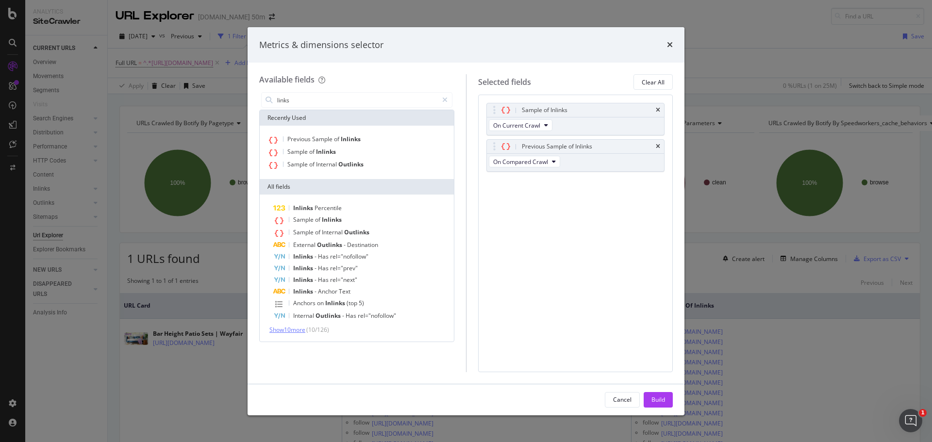
click at [298, 331] on span "Show 10 more" at bounding box center [287, 330] width 36 height 8
click at [302, 98] on input "links" at bounding box center [357, 100] width 162 height 15
click at [291, 329] on span "Show 10 more" at bounding box center [287, 329] width 36 height 8
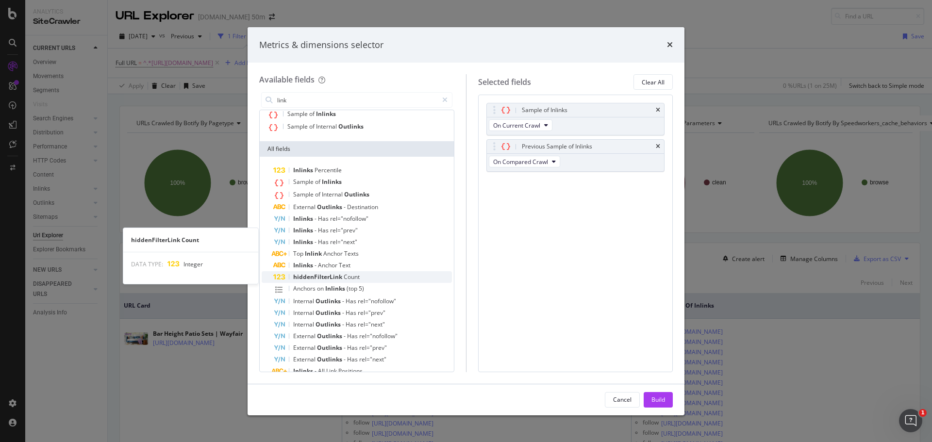
scroll to position [86, 0]
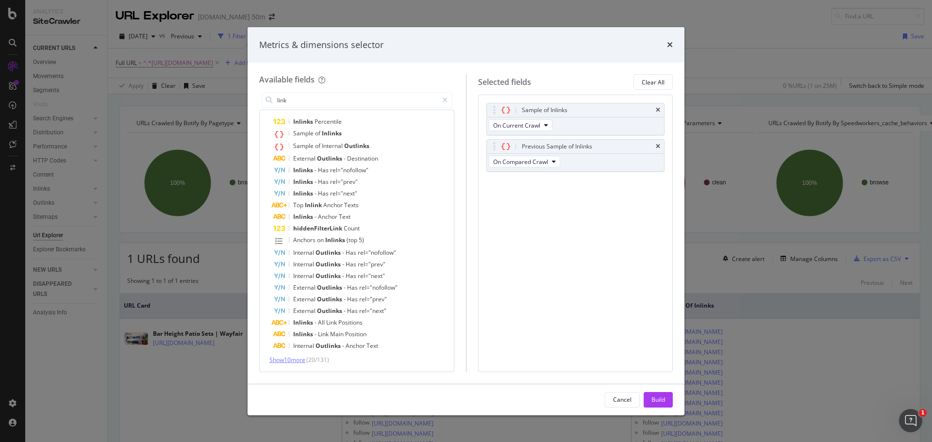
click at [301, 360] on span "Show 10 more" at bounding box center [287, 360] width 36 height 8
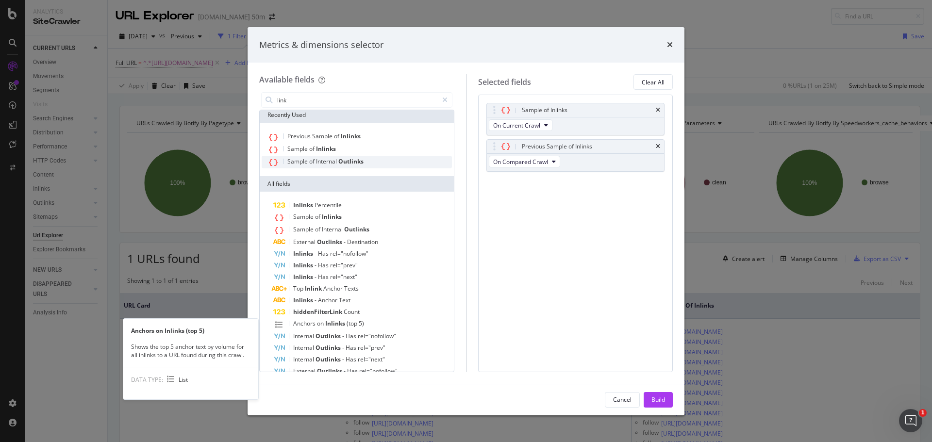
scroll to position [0, 0]
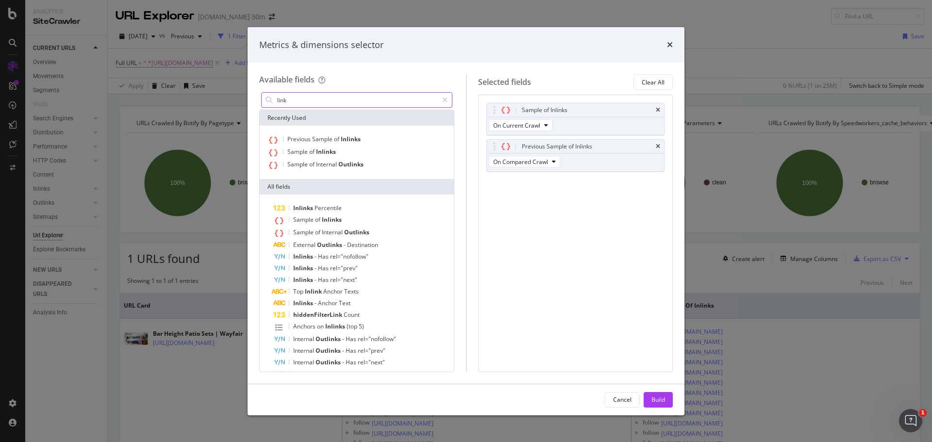
click at [299, 98] on input "link" at bounding box center [357, 100] width 162 height 15
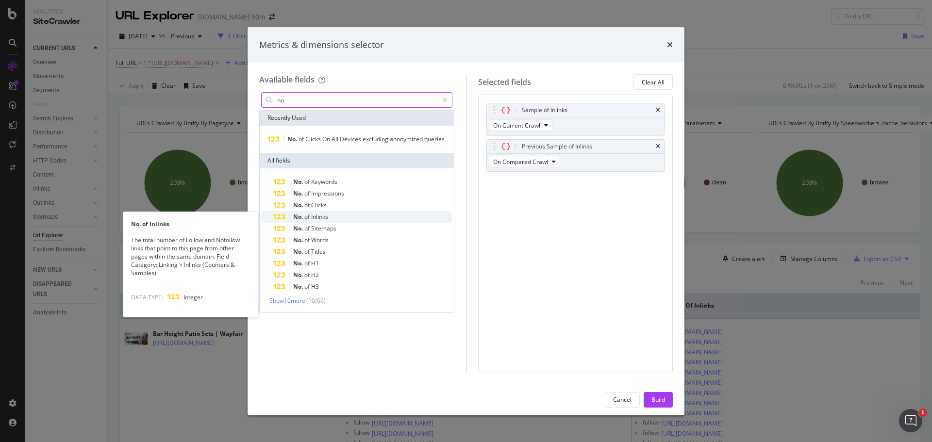
type input "no."
click at [341, 218] on div "No. of Inlinks" at bounding box center [362, 217] width 179 height 12
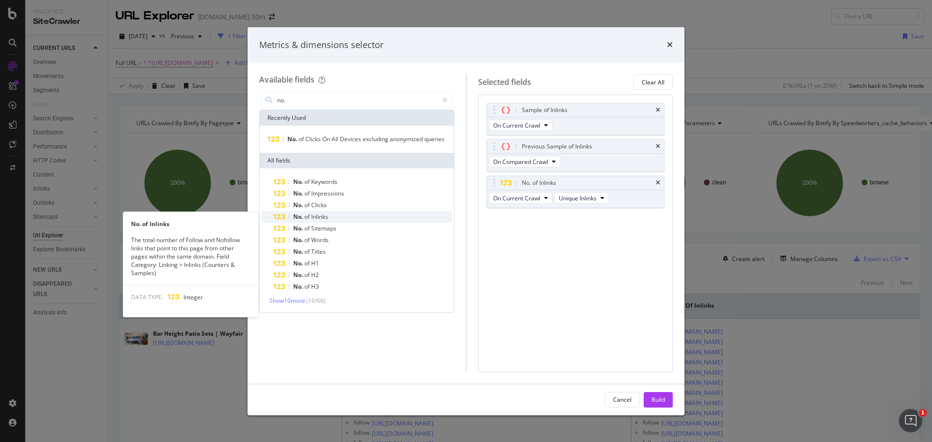
click at [335, 217] on div "No. of Inlinks" at bounding box center [362, 217] width 179 height 12
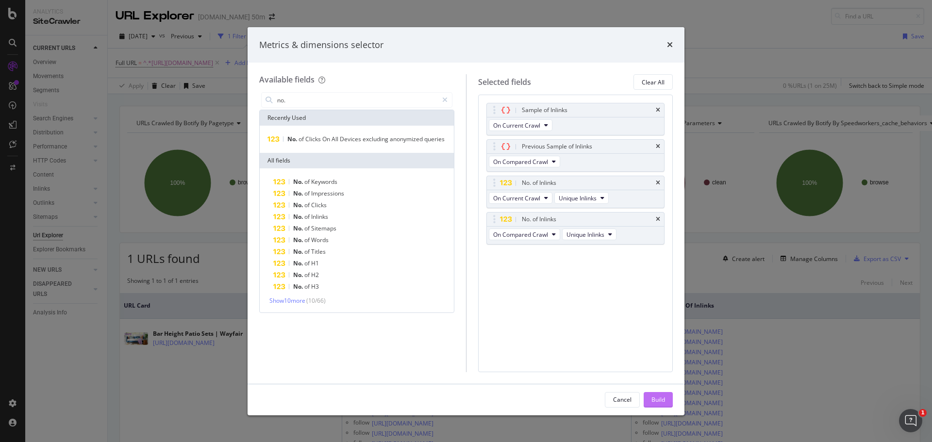
click at [664, 402] on div "Build" at bounding box center [659, 400] width 14 height 8
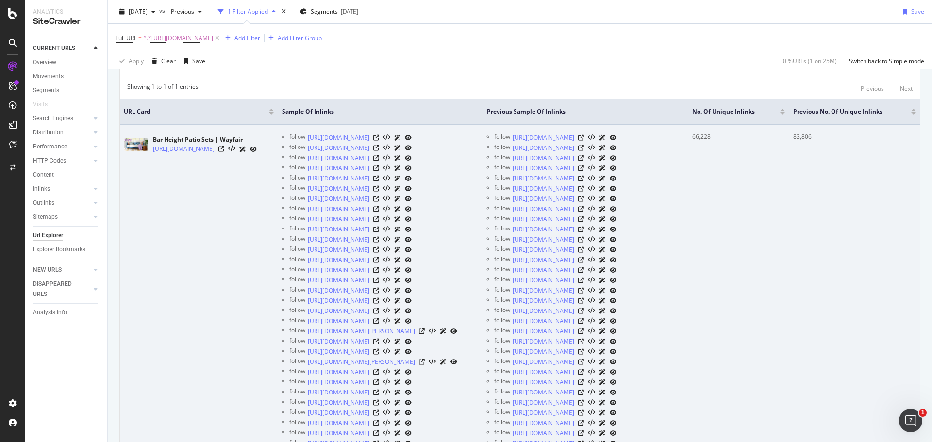
scroll to position [0, 141]
drag, startPoint x: 574, startPoint y: 130, endPoint x: 794, endPoint y: 127, distance: 219.9
drag, startPoint x: 173, startPoint y: 199, endPoint x: 158, endPoint y: 201, distance: 14.7
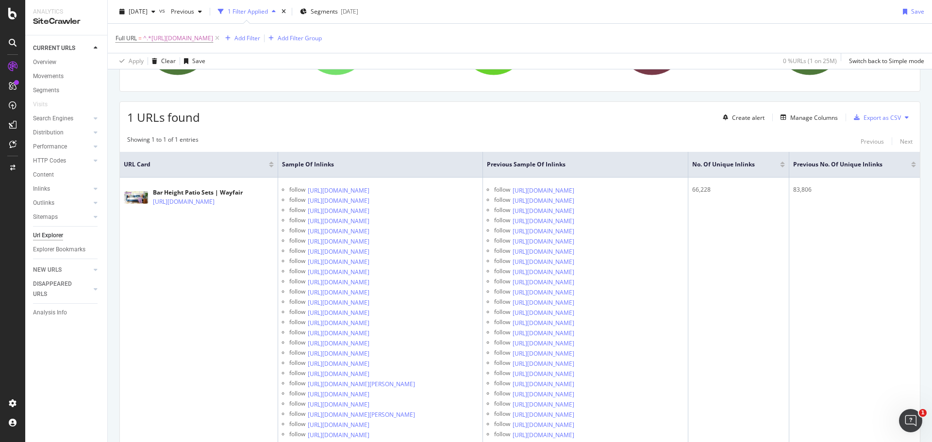
scroll to position [49, 0]
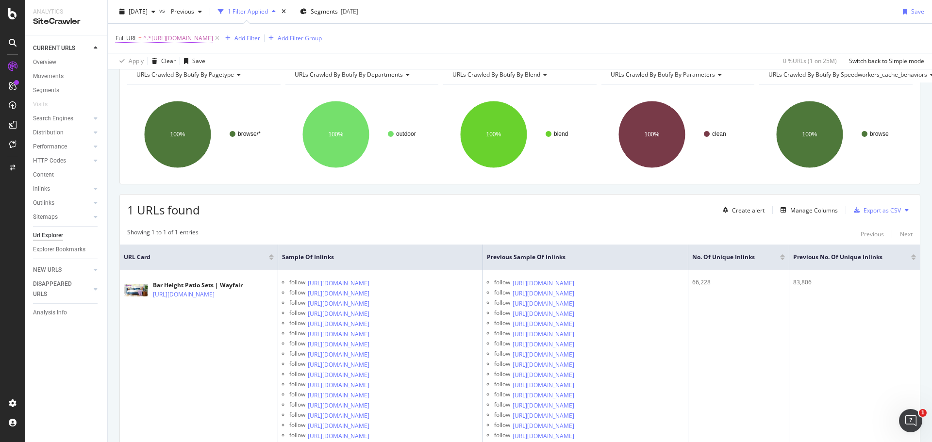
click at [213, 37] on span "^.*[URL][DOMAIN_NAME]" at bounding box center [178, 39] width 70 height 14
click at [195, 76] on input "[URL][DOMAIN_NAME]" at bounding box center [170, 79] width 92 height 16
paste input "keyword.php?keyword=free+pron"
type input "[URL][DOMAIN_NAME]"
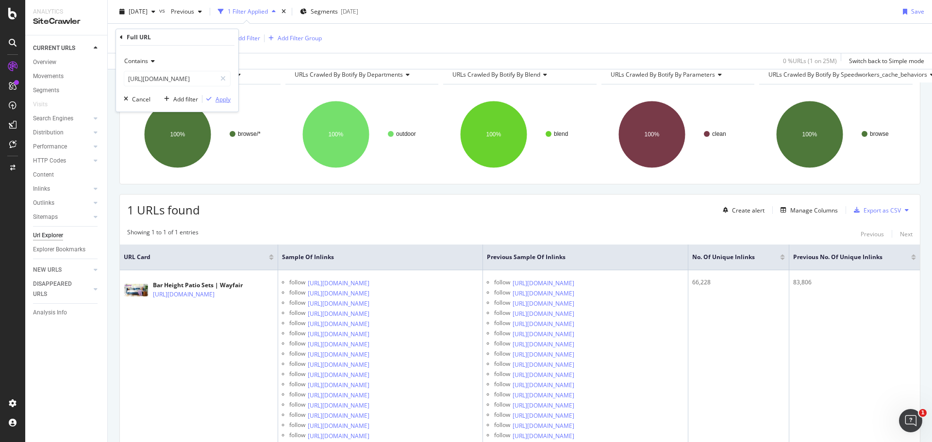
click at [219, 100] on div "Apply" at bounding box center [223, 99] width 15 height 8
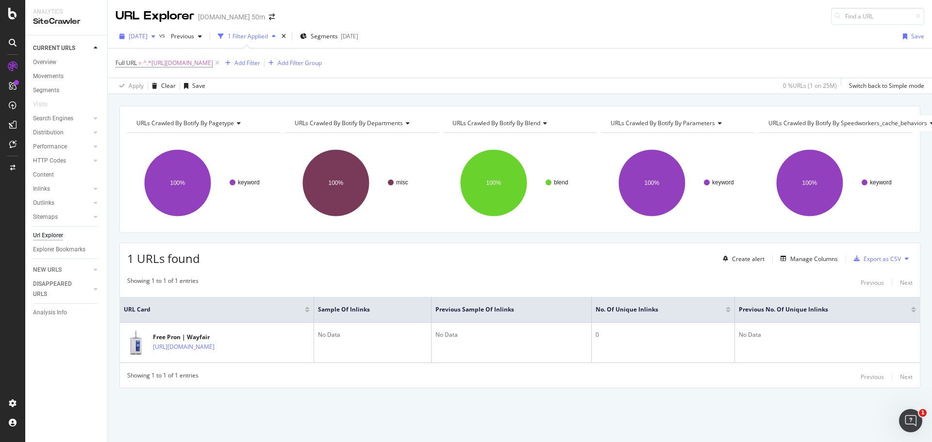
click at [148, 33] on span "[DATE]" at bounding box center [138, 36] width 19 height 8
click at [543, 15] on div "URL Explorer [DOMAIN_NAME] 50m" at bounding box center [520, 12] width 824 height 25
click at [55, 312] on div "Analysis Info" at bounding box center [50, 313] width 34 height 10
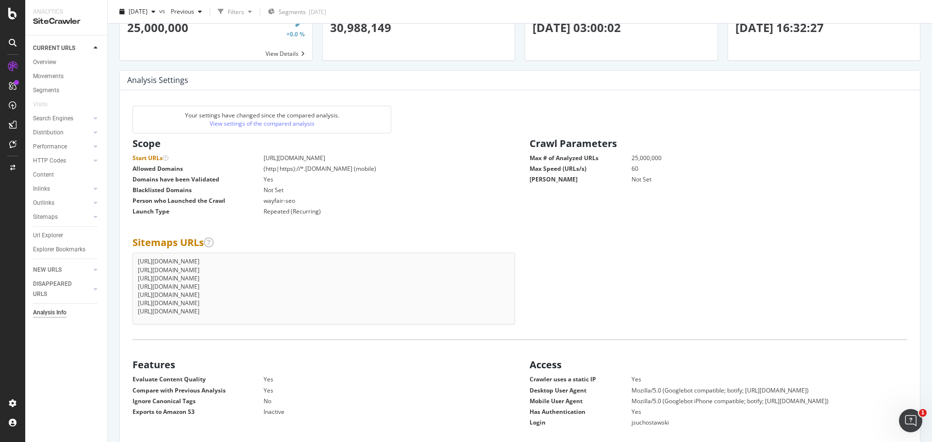
scroll to position [61, 0]
click at [300, 125] on link "View settings of the compared analysis" at bounding box center [262, 123] width 105 height 8
drag, startPoint x: 277, startPoint y: 262, endPoint x: 131, endPoint y: 262, distance: 145.6
click at [131, 262] on div "Sitemaps URLs [URL][DOMAIN_NAME] [URL][DOMAIN_NAME] [URL][DOMAIN_NAME] [URL][DO…" at bounding box center [321, 279] width 397 height 92
copy li "[URL][DOMAIN_NAME]"
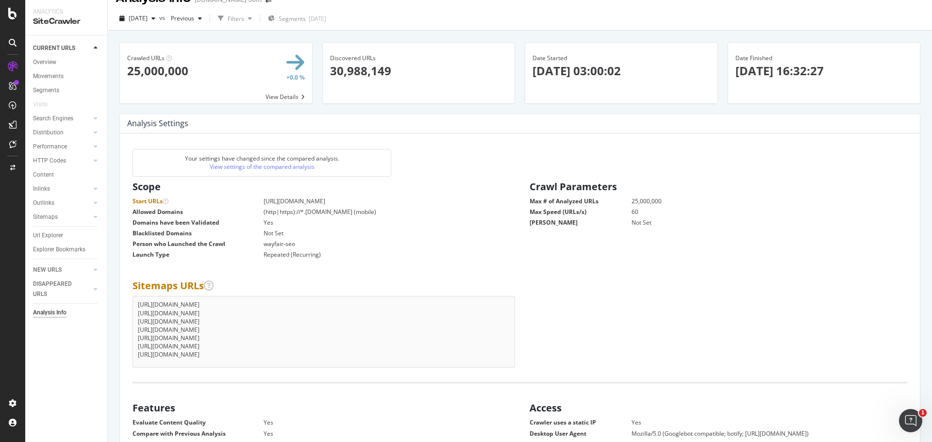
scroll to position [18, 0]
click at [481, 206] on dl "Start URLs [URL][DOMAIN_NAME] Allowed Domains (http|https)://*.[DOMAIN_NAME] (m…" at bounding box center [322, 228] width 378 height 62
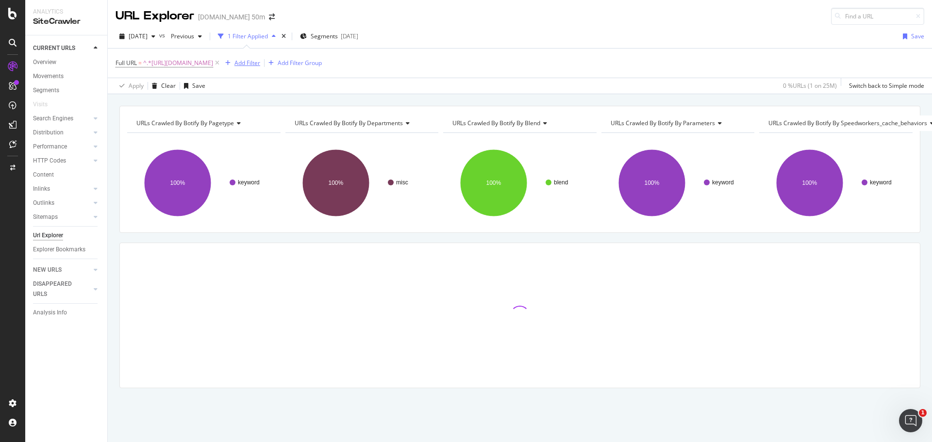
click at [260, 63] on div "Add Filter" at bounding box center [247, 63] width 26 height 8
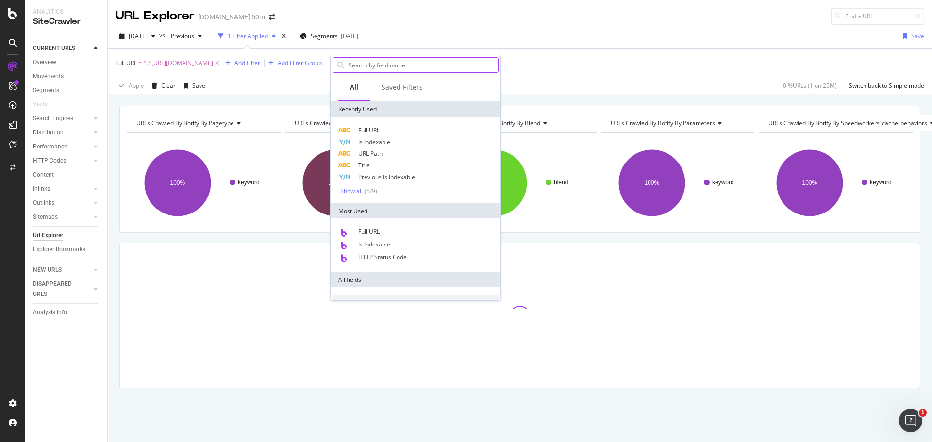
click at [388, 69] on input "text" at bounding box center [423, 65] width 150 height 15
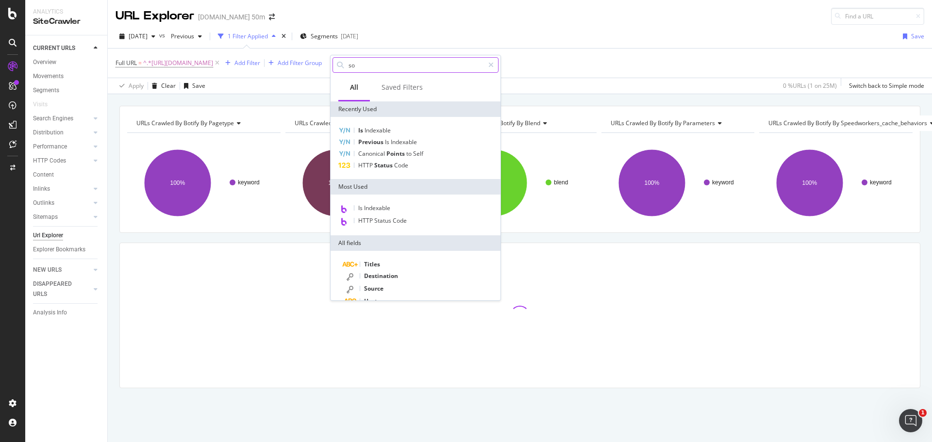
type input "sou"
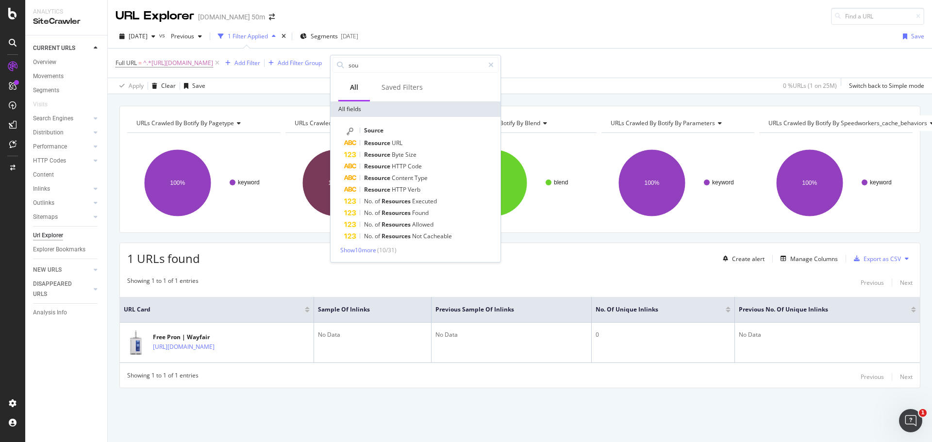
click at [682, 58] on div "Full URL = ^.*[URL][DOMAIN_NAME] Add Filter Add Filter Group" at bounding box center [520, 63] width 809 height 29
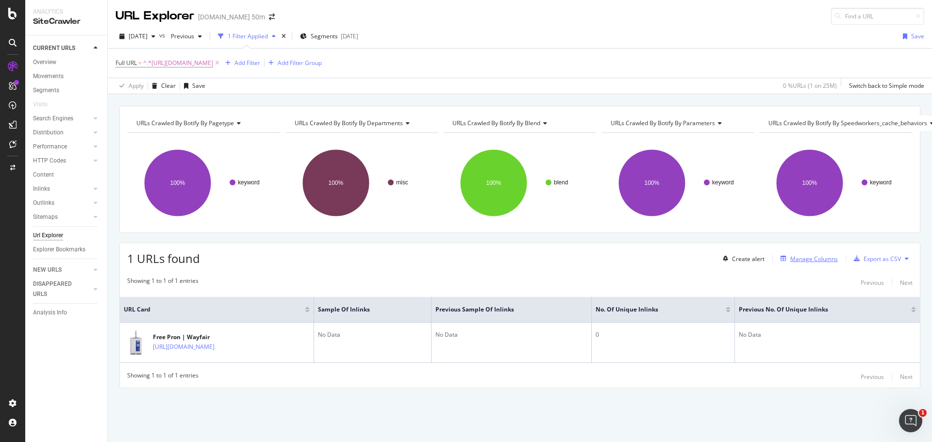
click at [825, 264] on div "Manage Columns" at bounding box center [807, 258] width 61 height 11
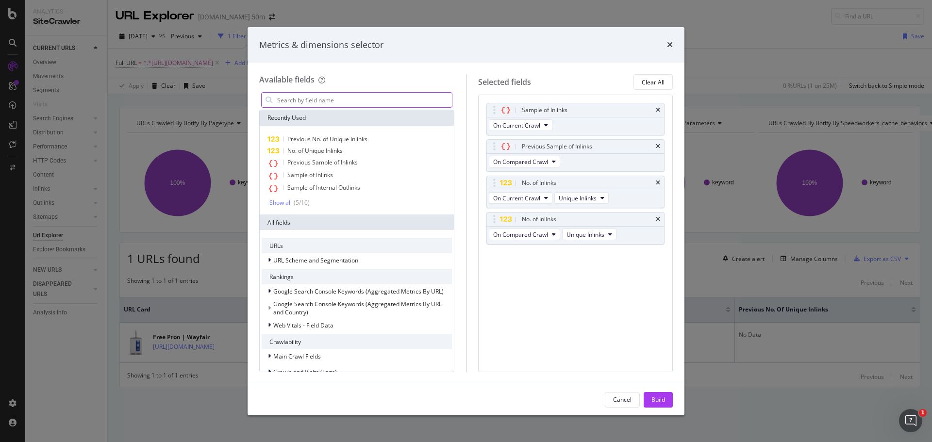
click at [338, 98] on input "modal" at bounding box center [364, 100] width 176 height 15
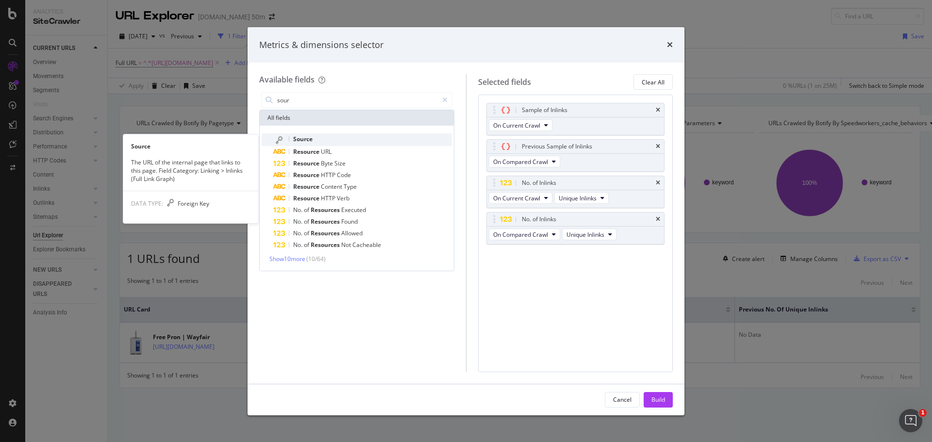
click at [301, 140] on span "Source" at bounding box center [302, 139] width 19 height 8
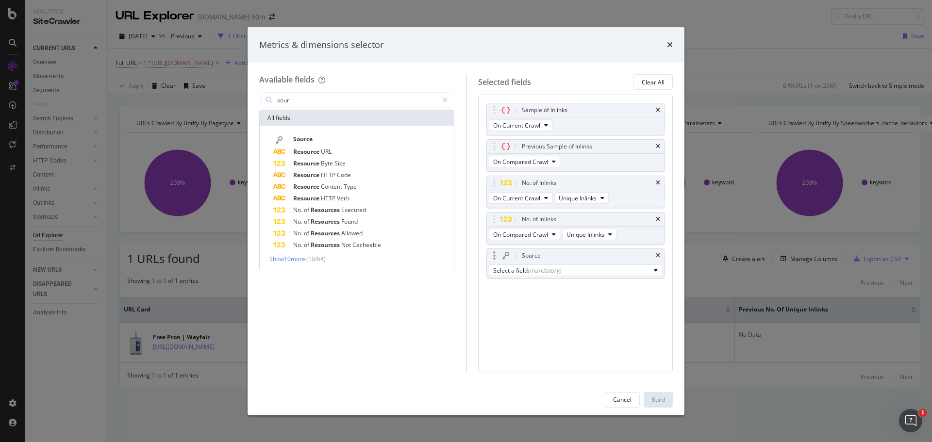
click at [635, 278] on div "Select a field (mandatory)" at bounding box center [576, 271] width 178 height 16
click at [636, 272] on div "Select a field (mandatory)" at bounding box center [571, 271] width 157 height 8
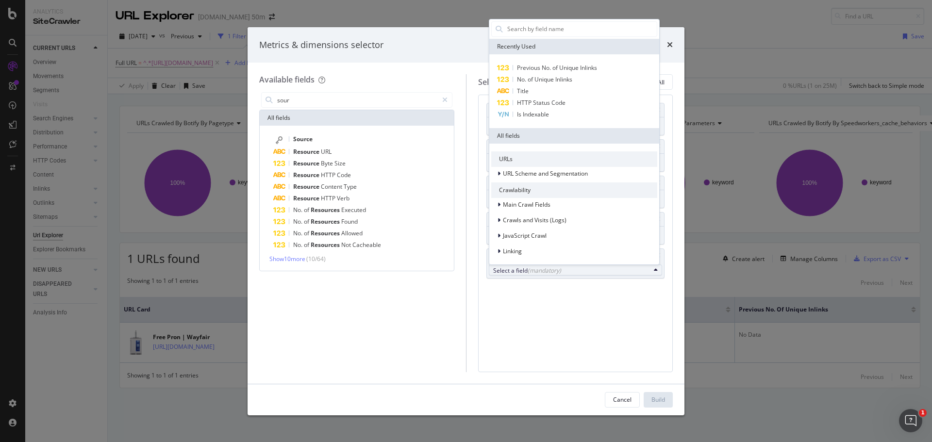
click at [596, 330] on div "Sample of Inlinks On Current Crawl Previous Sample of Inlinks On Compared Crawl…" at bounding box center [575, 233] width 195 height 277
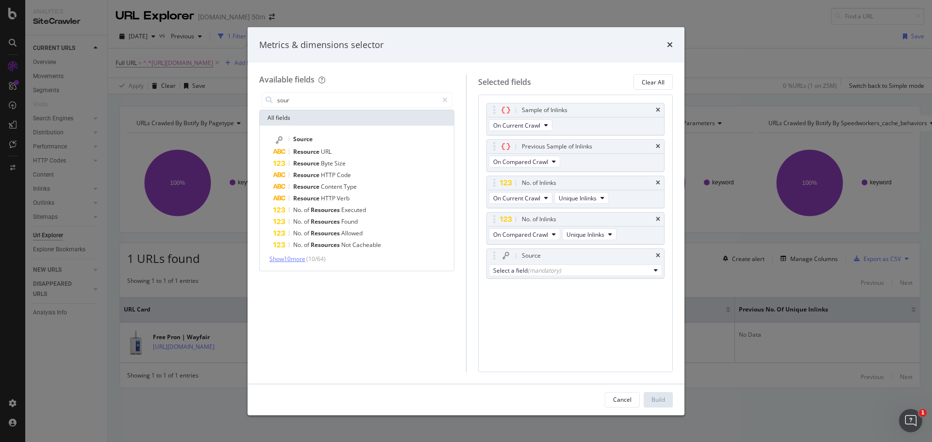
click at [296, 256] on span "Show 10 more" at bounding box center [287, 259] width 36 height 8
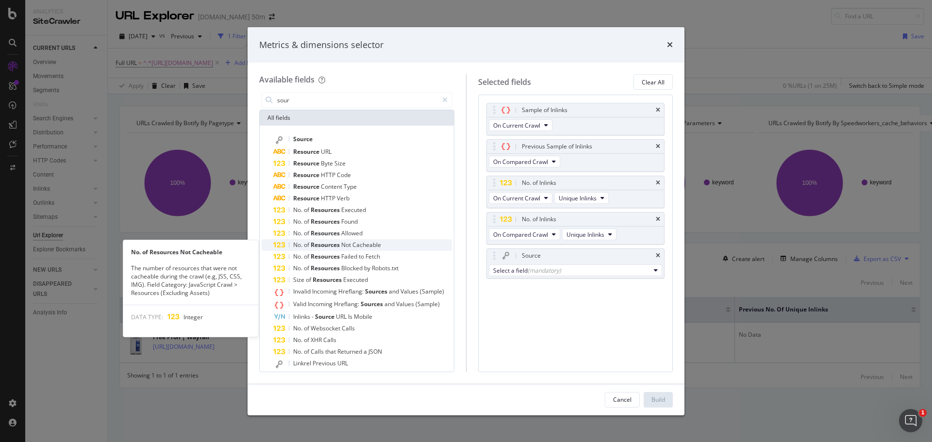
scroll to position [18, 0]
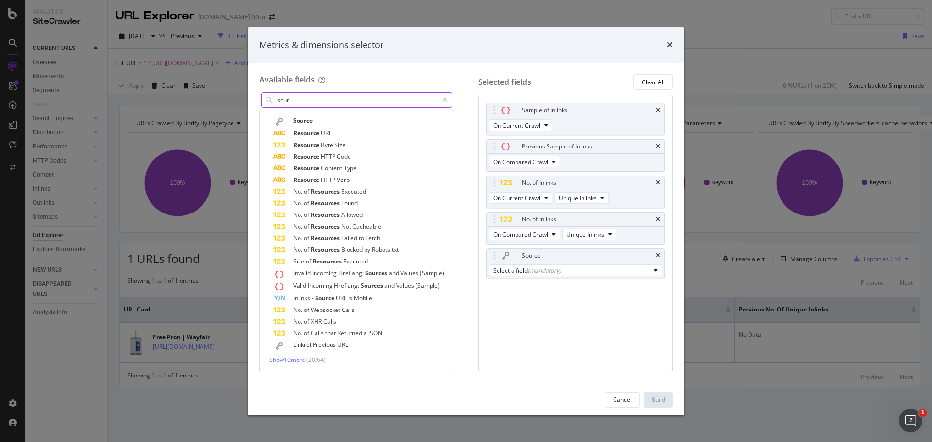
click at [304, 100] on input "sour" at bounding box center [357, 100] width 162 height 15
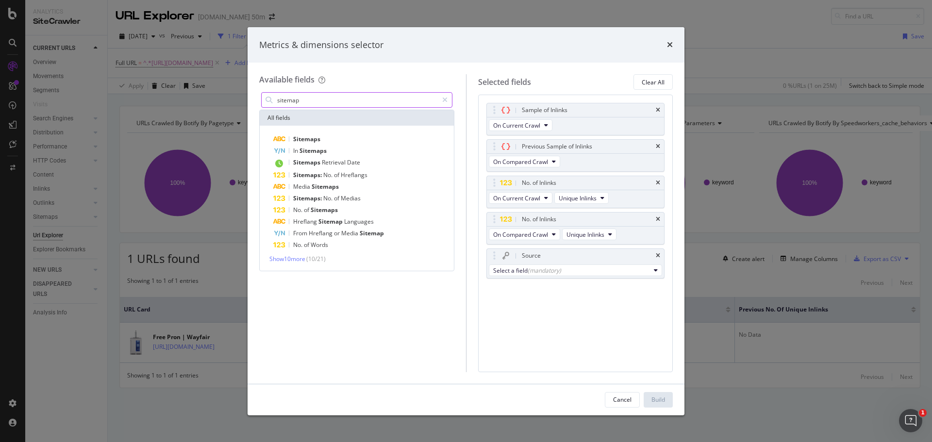
scroll to position [0, 0]
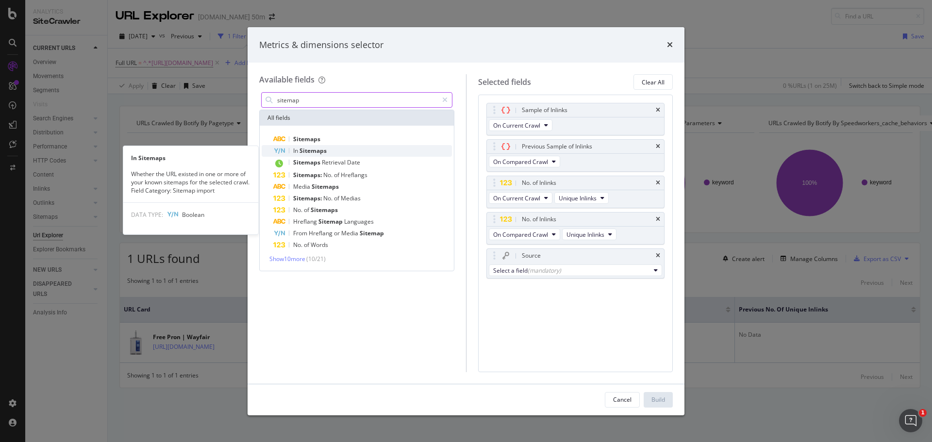
type input "sitemap"
click at [309, 151] on span "Sitemaps" at bounding box center [313, 151] width 27 height 8
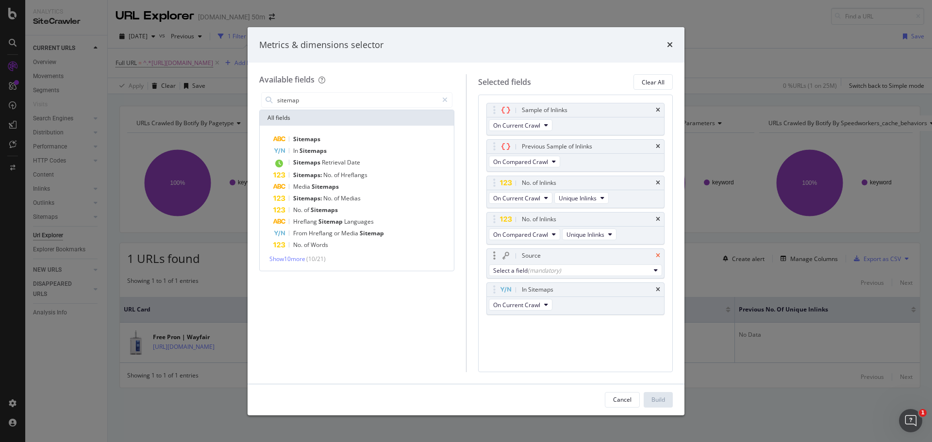
click at [658, 255] on icon "times" at bounding box center [658, 256] width 4 height 6
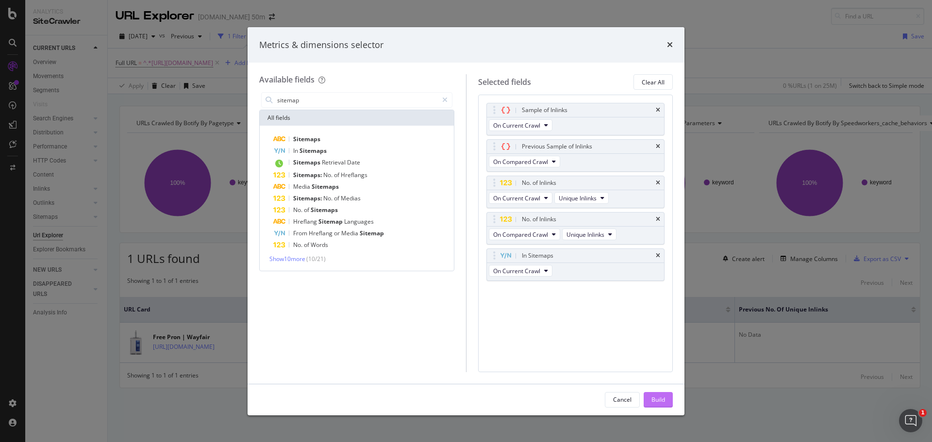
click at [656, 396] on div "Build" at bounding box center [659, 400] width 14 height 8
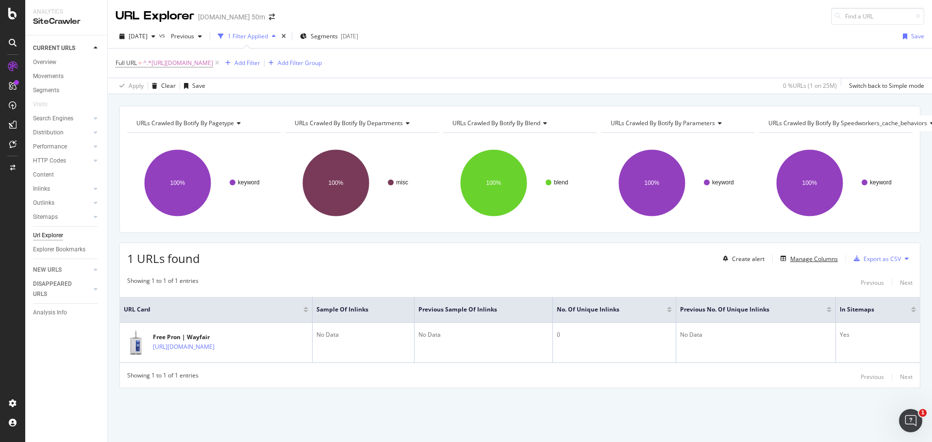
scroll to position [0, 11]
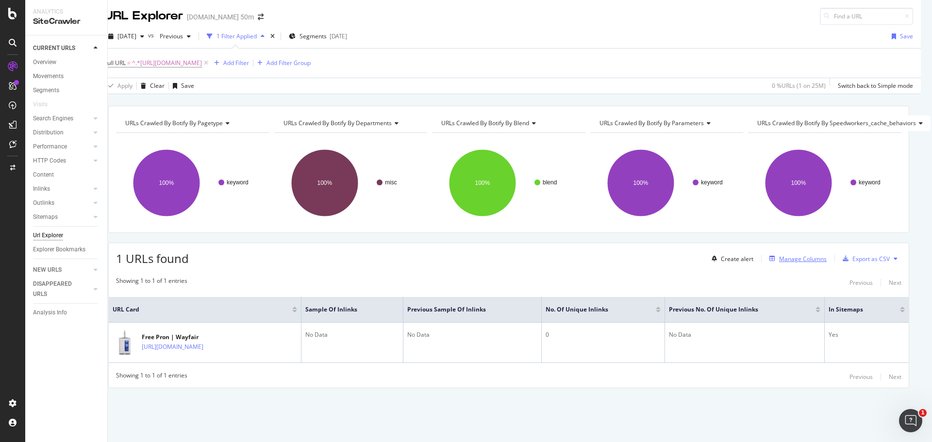
click at [782, 256] on div "Manage Columns" at bounding box center [803, 259] width 48 height 8
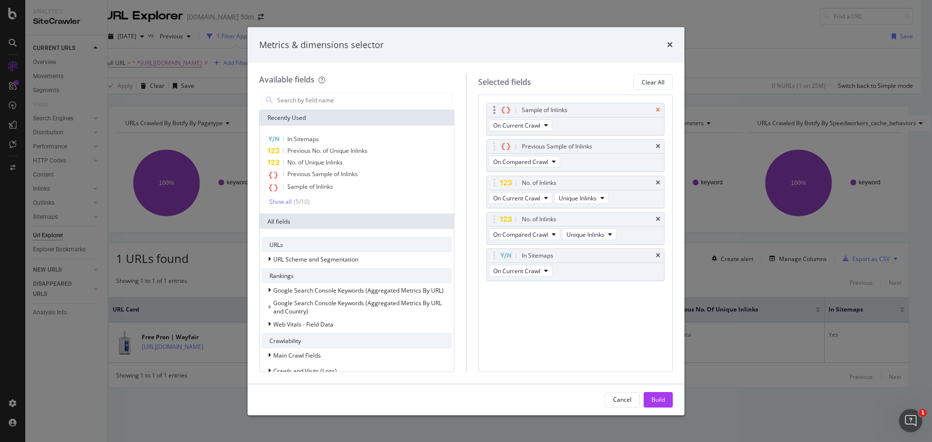
click at [657, 107] on icon "times" at bounding box center [658, 110] width 4 height 6
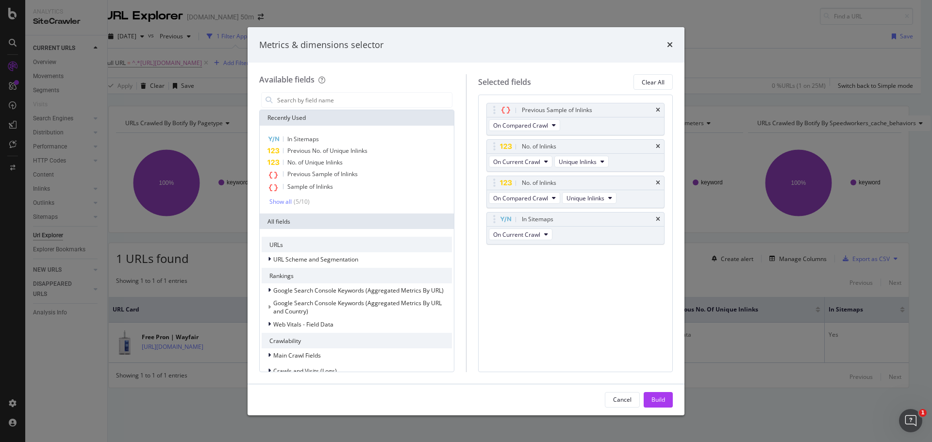
click at [657, 107] on icon "times" at bounding box center [658, 110] width 4 height 6
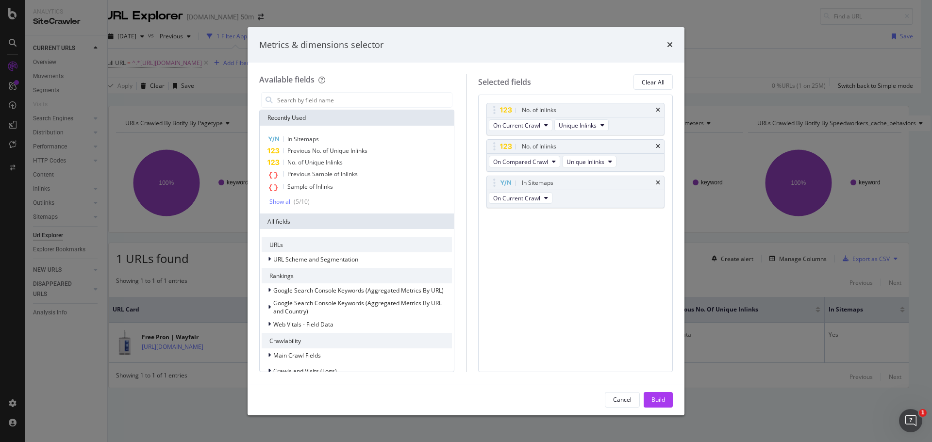
click at [657, 107] on icon "times" at bounding box center [658, 110] width 4 height 6
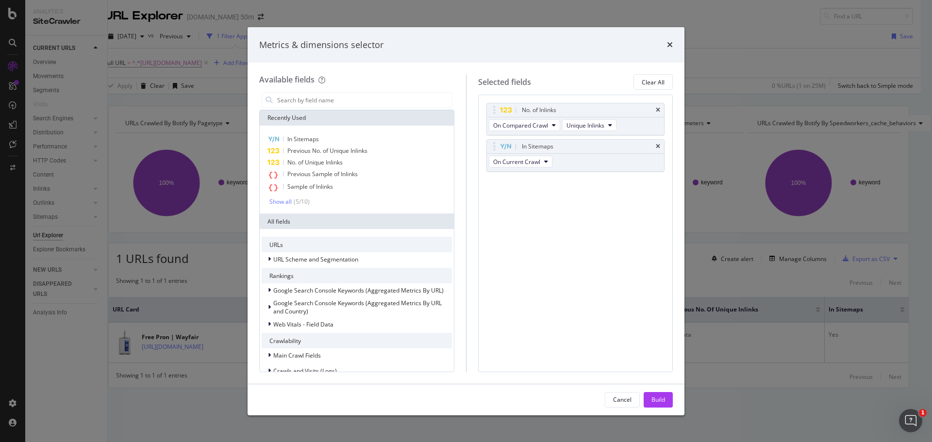
click at [657, 107] on icon "times" at bounding box center [658, 110] width 4 height 6
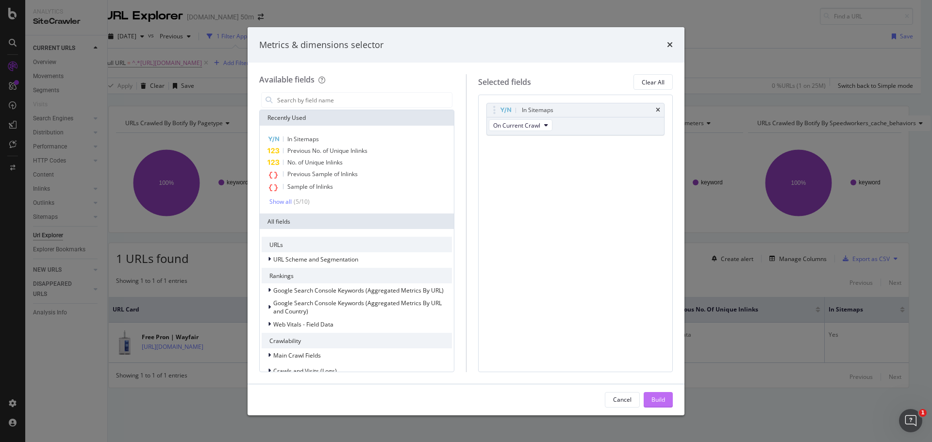
click at [662, 398] on div "Build" at bounding box center [659, 400] width 14 height 8
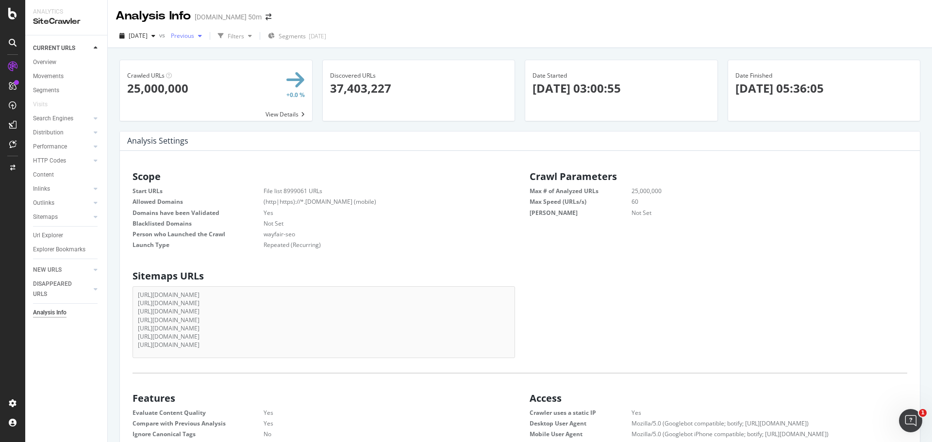
click at [206, 32] on div "Previous" at bounding box center [186, 36] width 39 height 15
click at [239, 127] on div "[DATE]" at bounding box center [219, 123] width 60 height 9
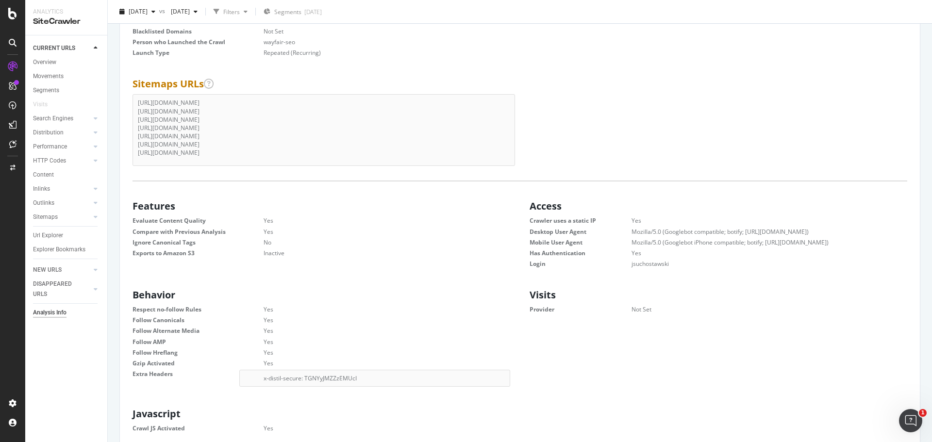
scroll to position [213, 0]
